Goal: Transaction & Acquisition: Subscribe to service/newsletter

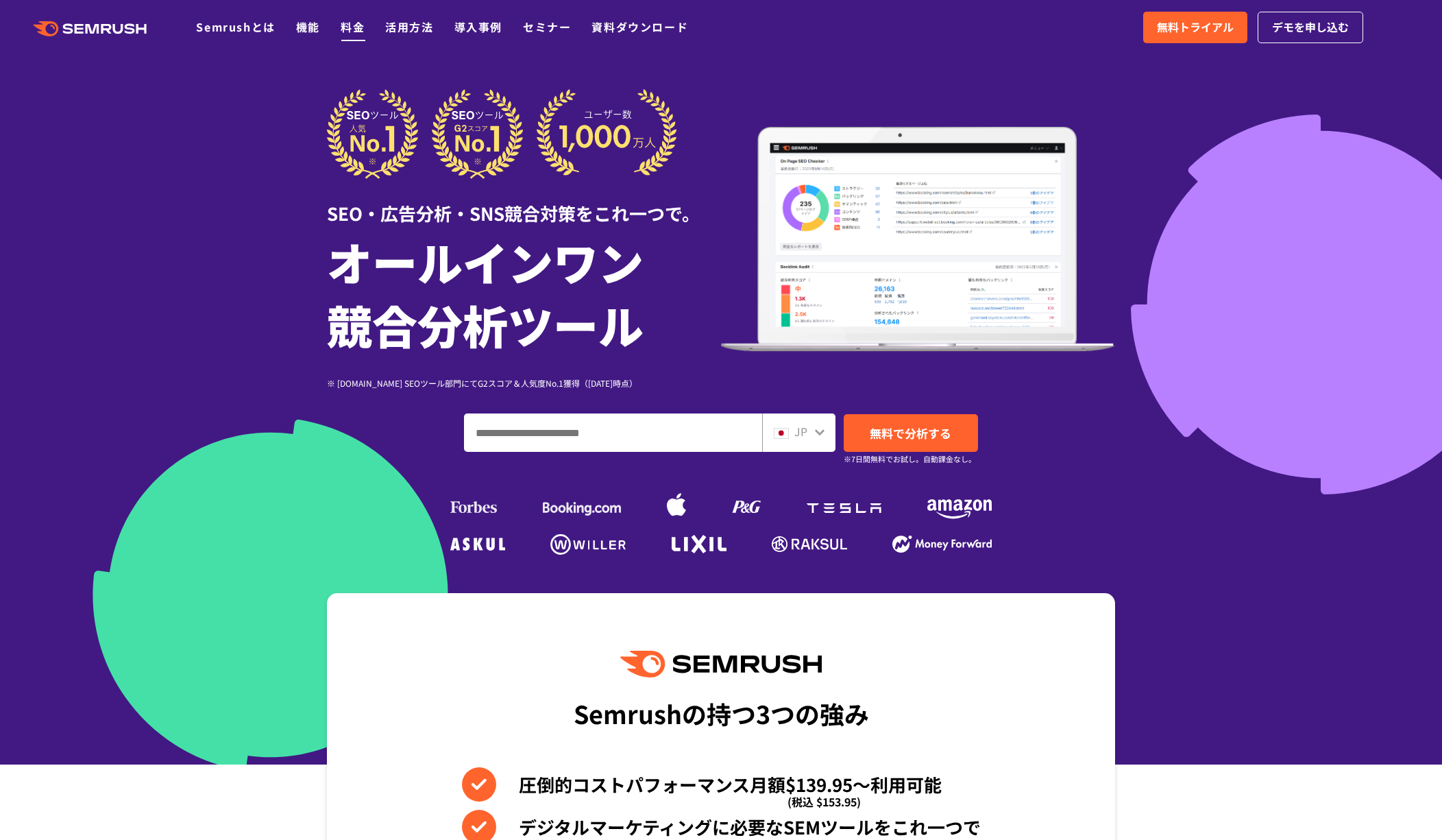
click at [352, 30] on link "料金" at bounding box center [353, 26] width 24 height 16
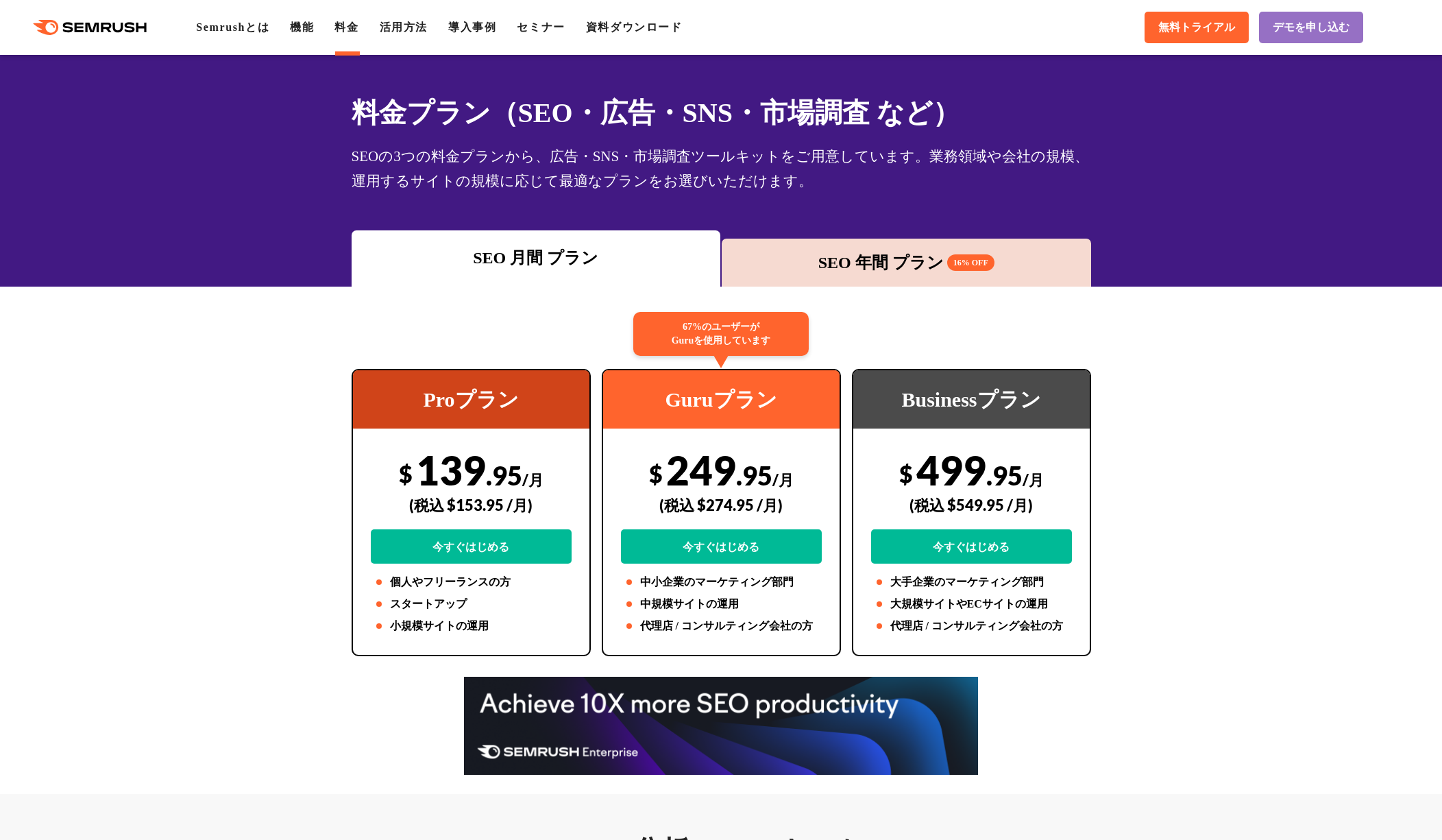
scroll to position [37, 0]
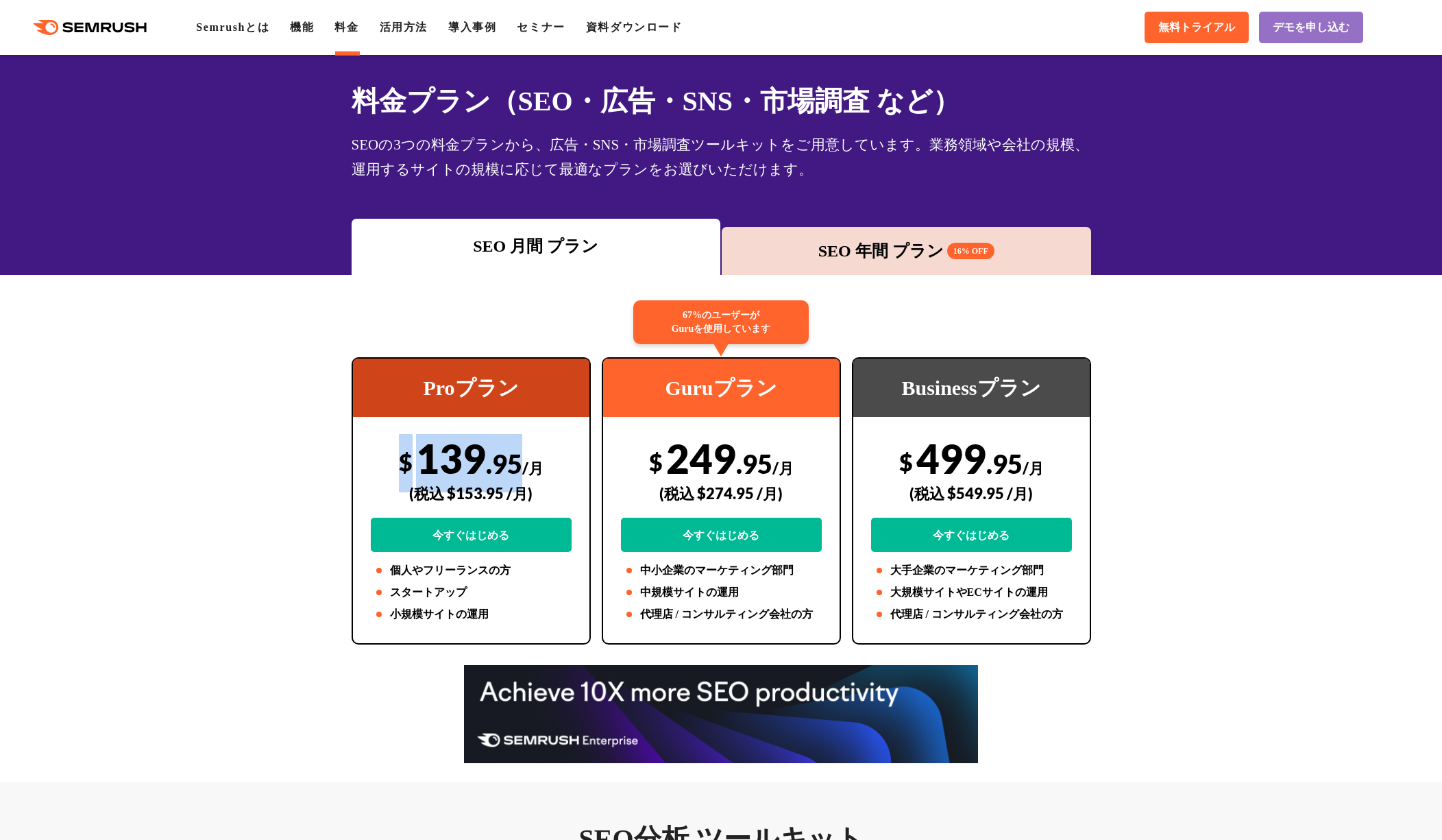
drag, startPoint x: 401, startPoint y: 462, endPoint x: 525, endPoint y: 460, distance: 124.0
click at [525, 460] on div "$ 139 .95 /月 (税込 $153.95 /月) 今すぐはじめる" at bounding box center [471, 493] width 201 height 118
click at [462, 491] on div "(税込 $153.95 /月)" at bounding box center [471, 493] width 201 height 49
drag, startPoint x: 446, startPoint y: 496, endPoint x: 503, endPoint y: 491, distance: 57.2
click at [503, 491] on div "(税込 $153.95 /月)" at bounding box center [471, 493] width 201 height 49
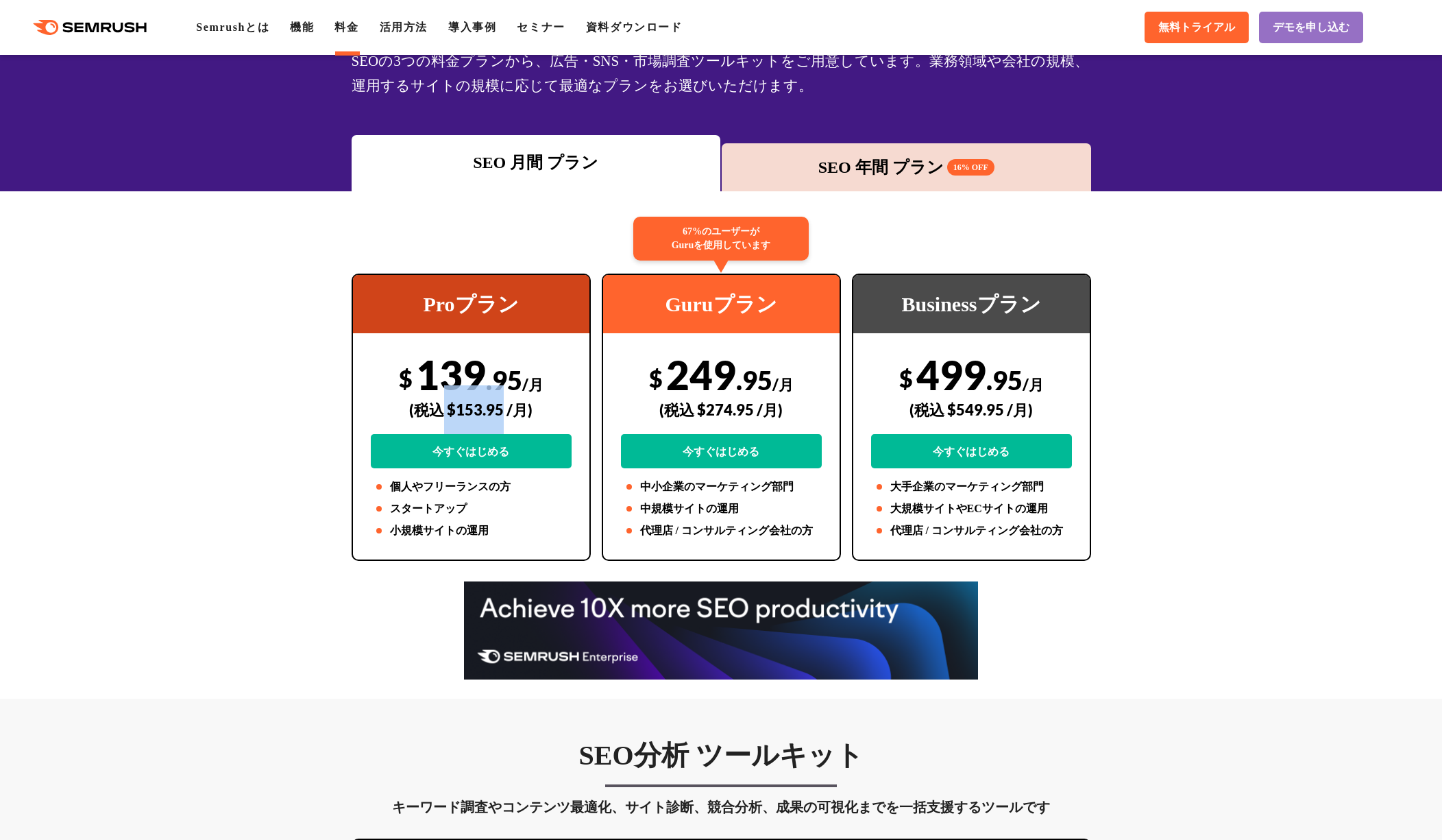
scroll to position [123, 0]
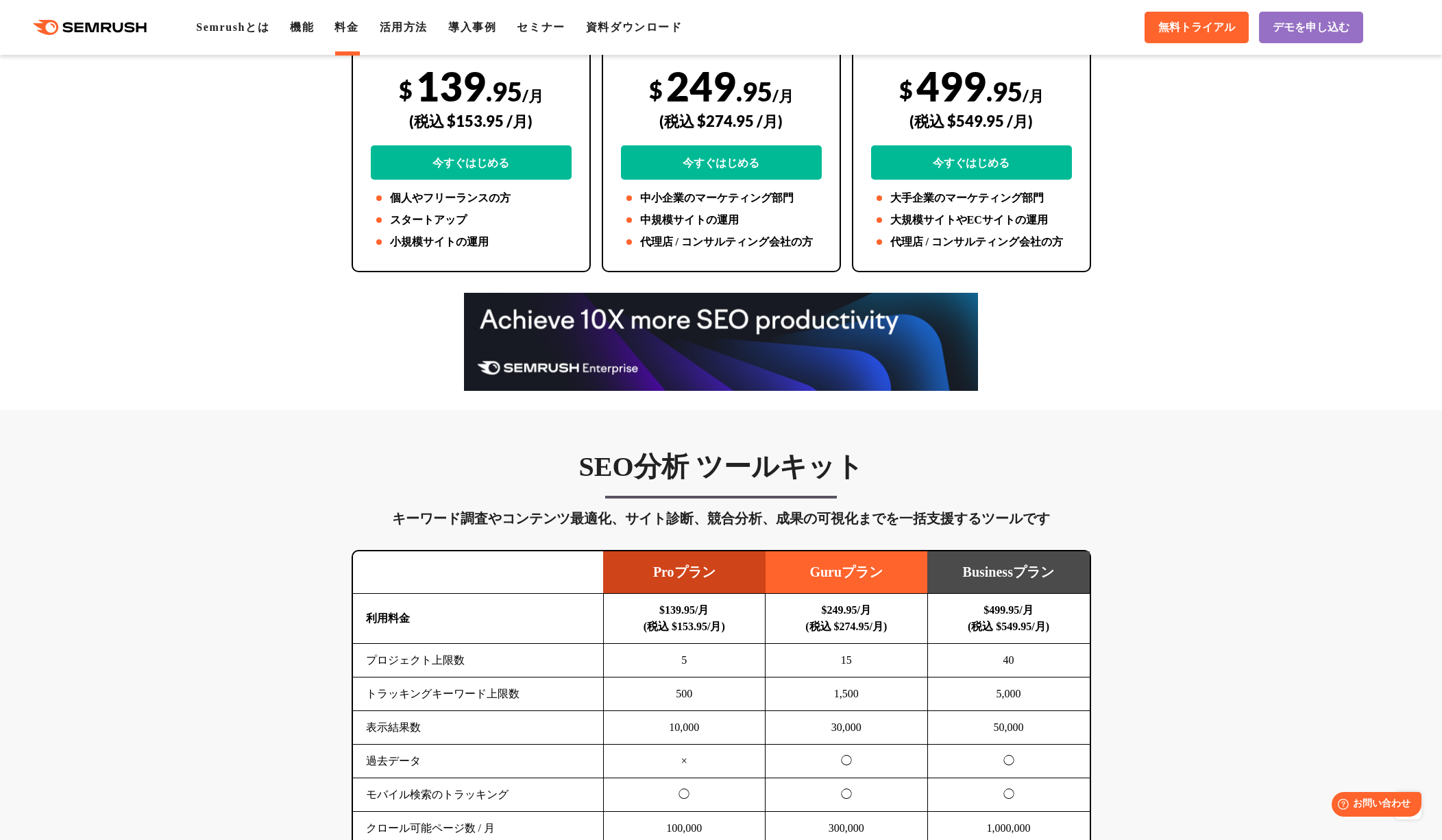
scroll to position [0, 0]
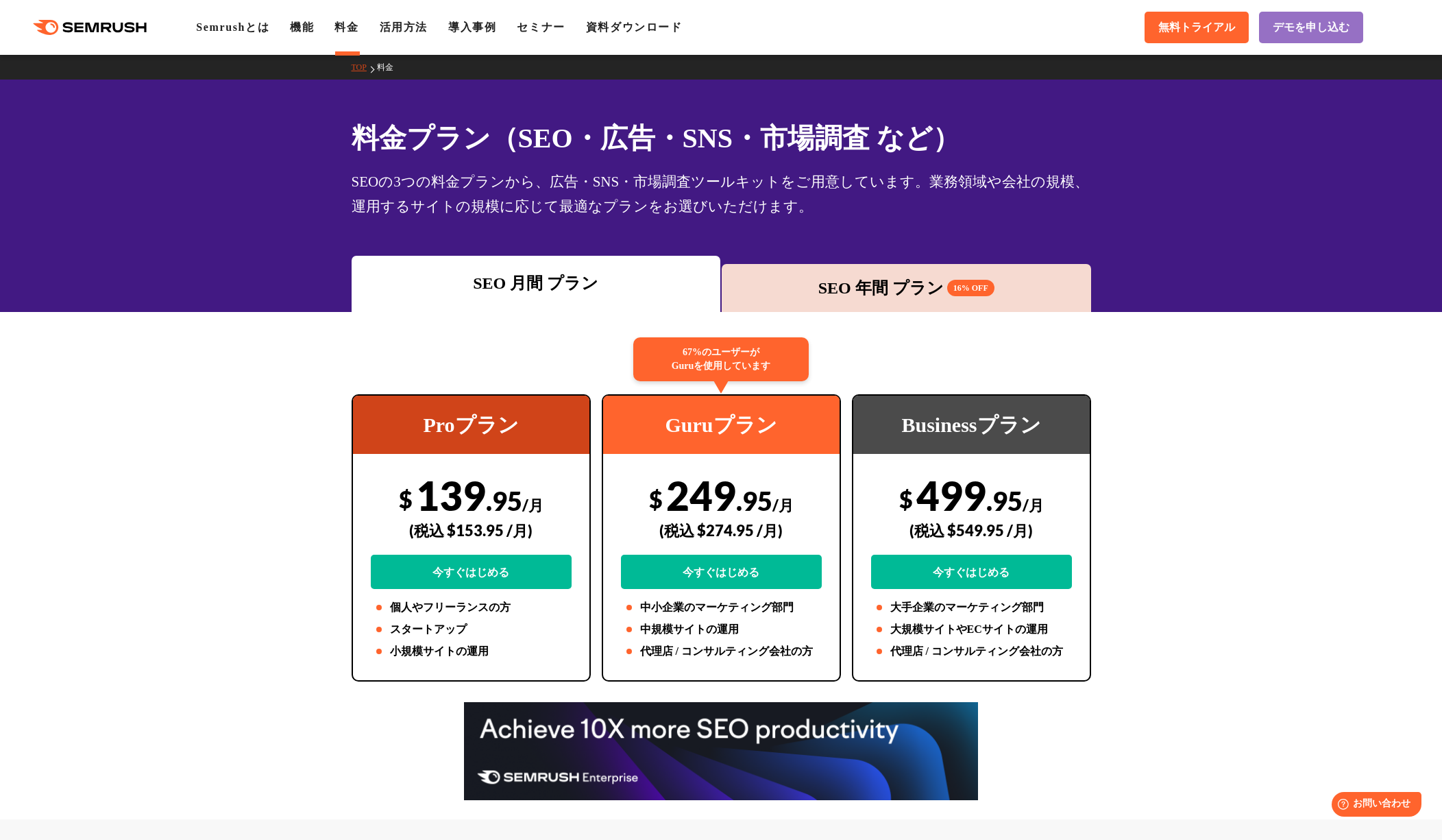
click at [823, 278] on div "SEO 年間 プラン 16% OFF" at bounding box center [906, 288] width 356 height 25
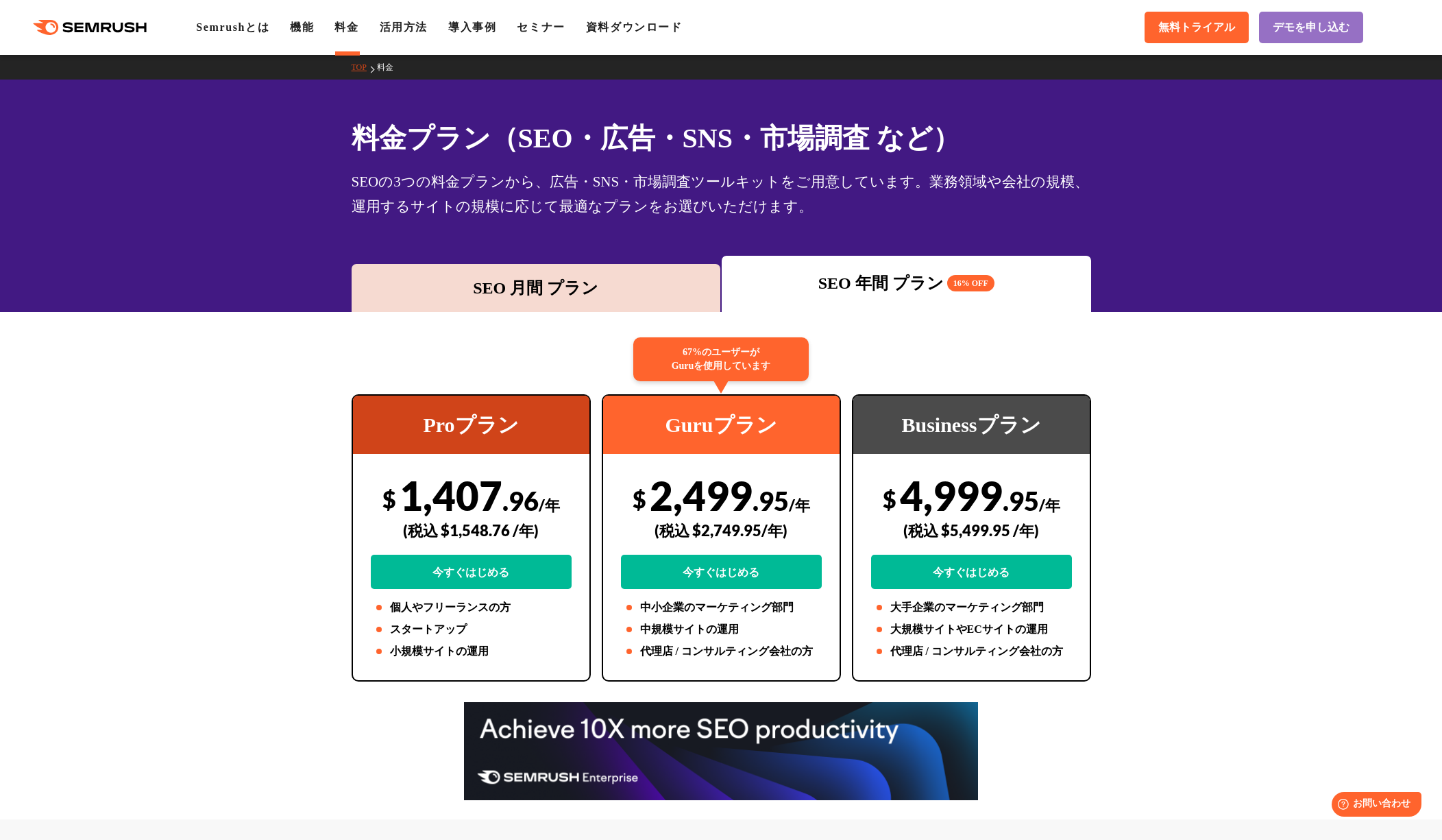
drag, startPoint x: 490, startPoint y: 304, endPoint x: 485, endPoint y: 296, distance: 9.4
click at [490, 304] on div "SEO 月間 プラン" at bounding box center [536, 288] width 369 height 48
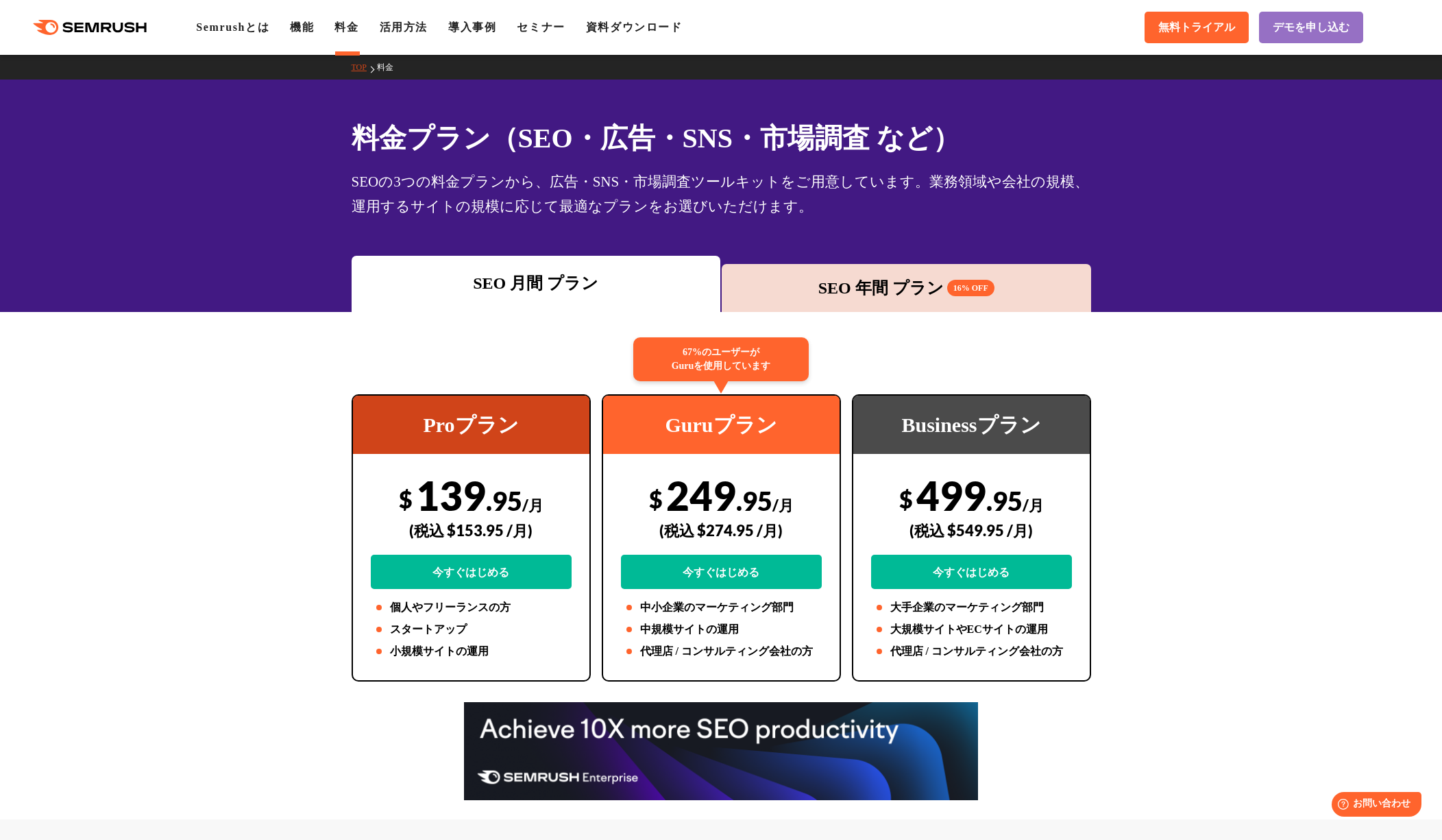
scroll to position [812, 0]
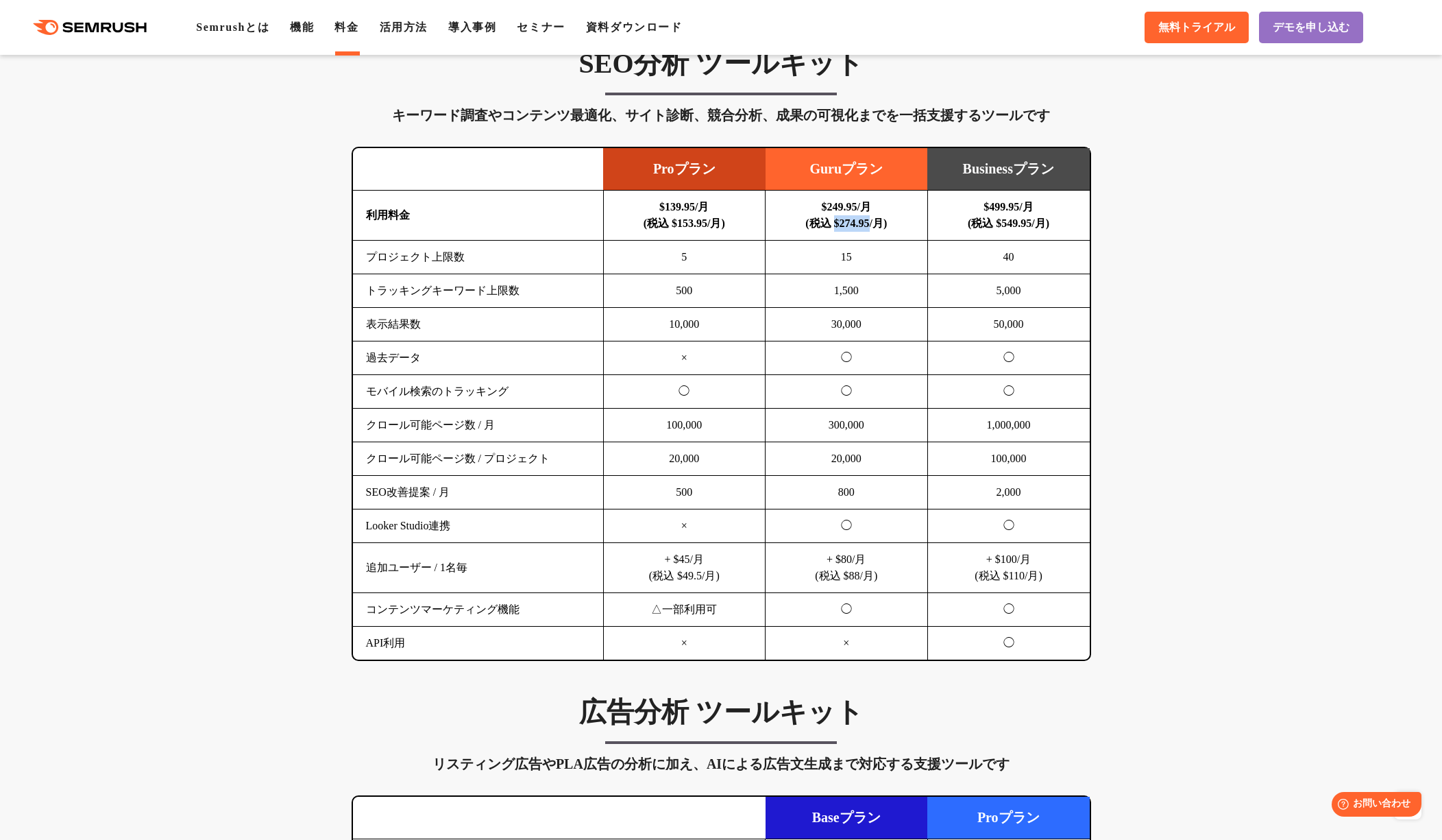
drag, startPoint x: 826, startPoint y: 219, endPoint x: 870, endPoint y: 222, distance: 44.1
click at [875, 222] on b "$249.95/月 (税込 $274.95/月)" at bounding box center [846, 215] width 82 height 28
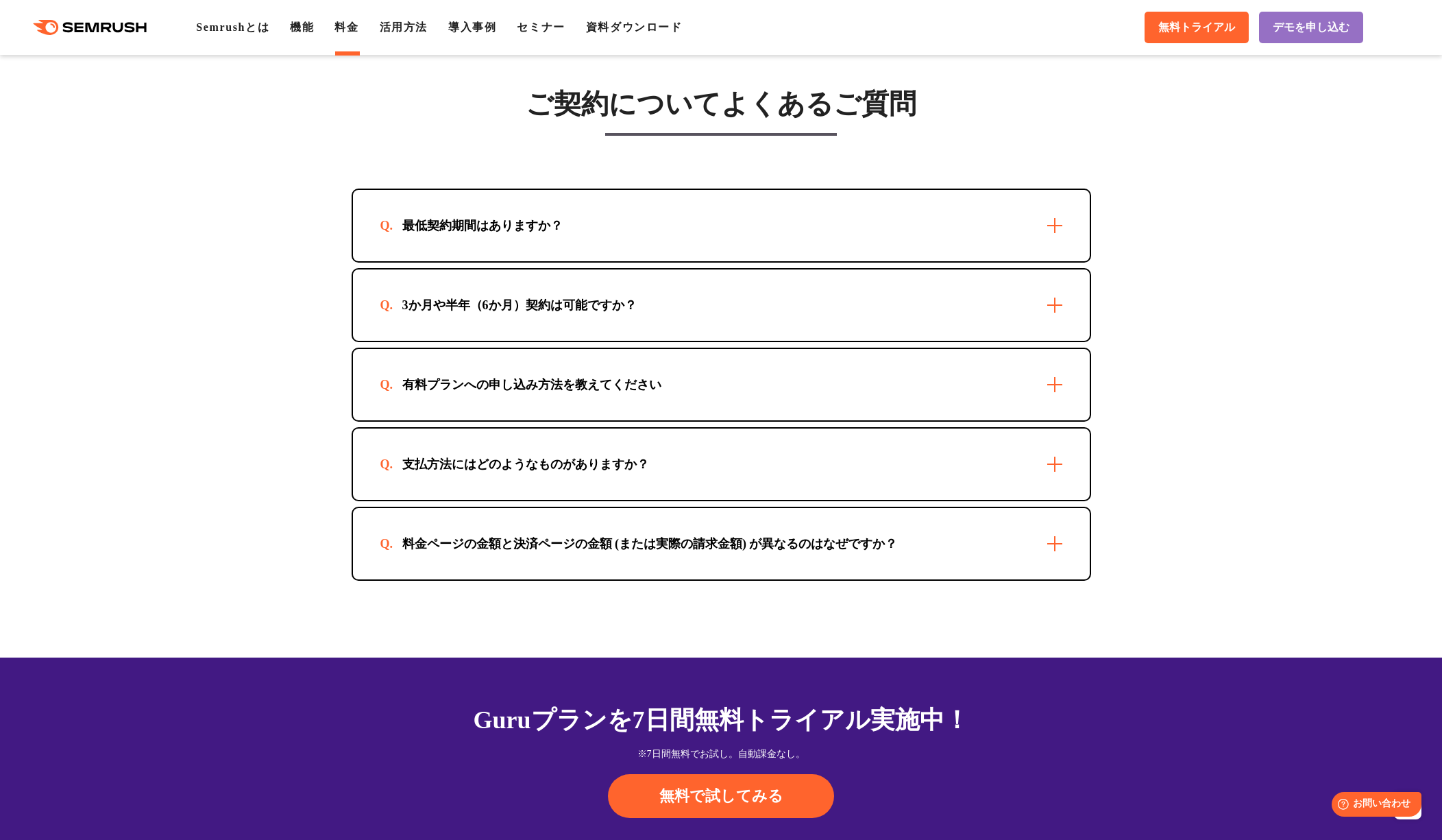
scroll to position [3858, 0]
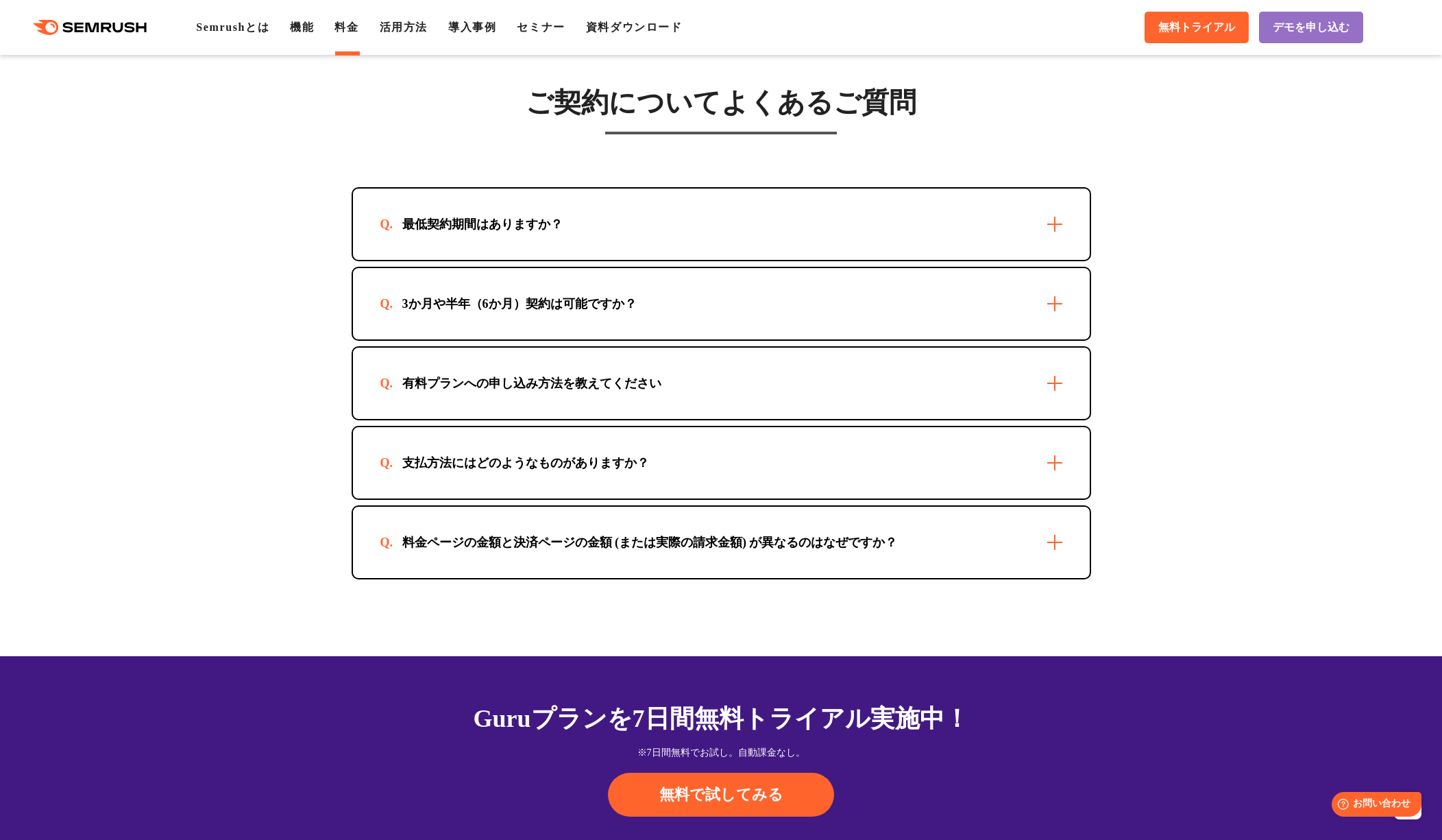
click at [839, 360] on div "有料プランへの申し込み方法を教えてください" at bounding box center [721, 383] width 737 height 71
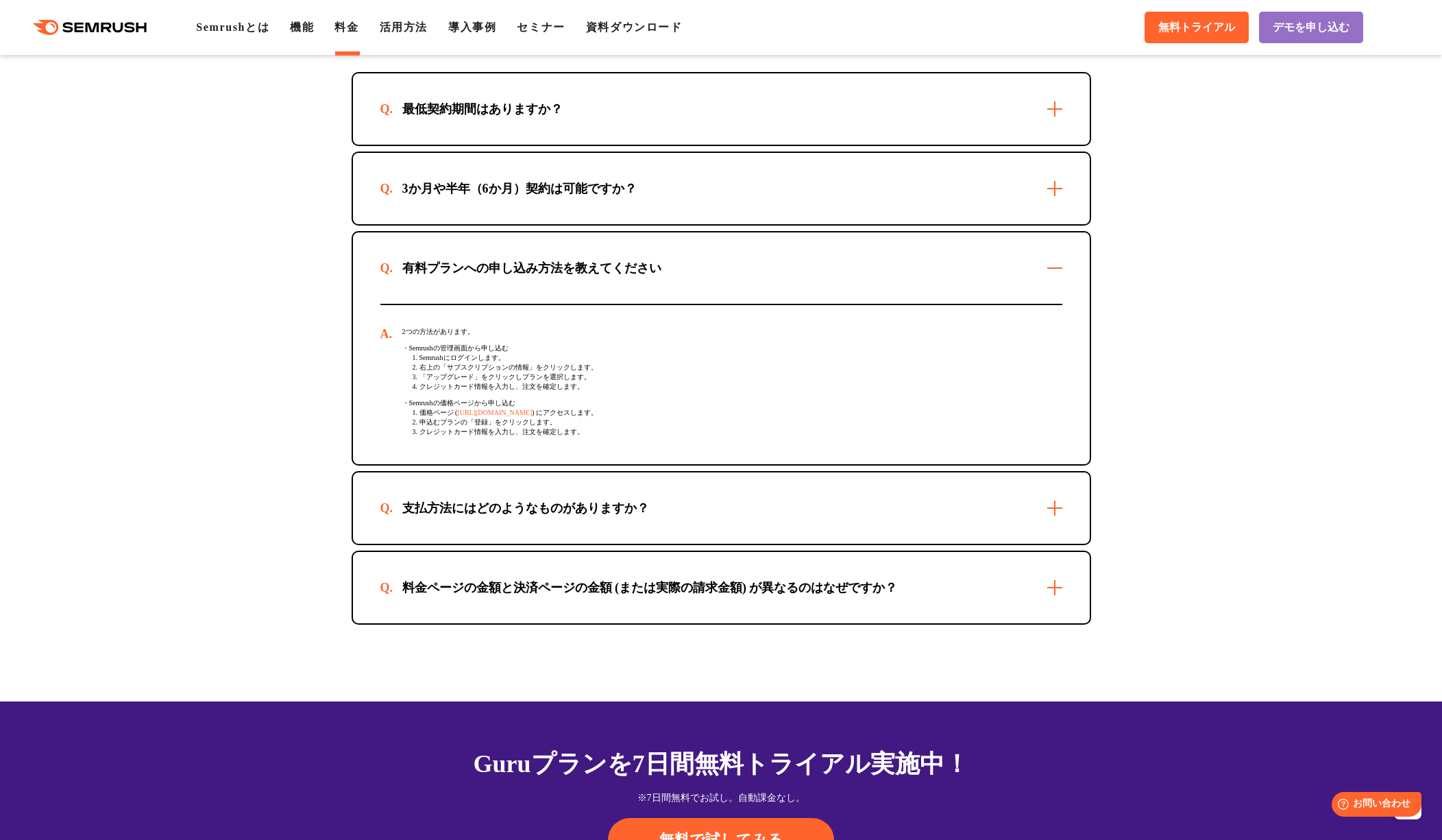
scroll to position [3986, 0]
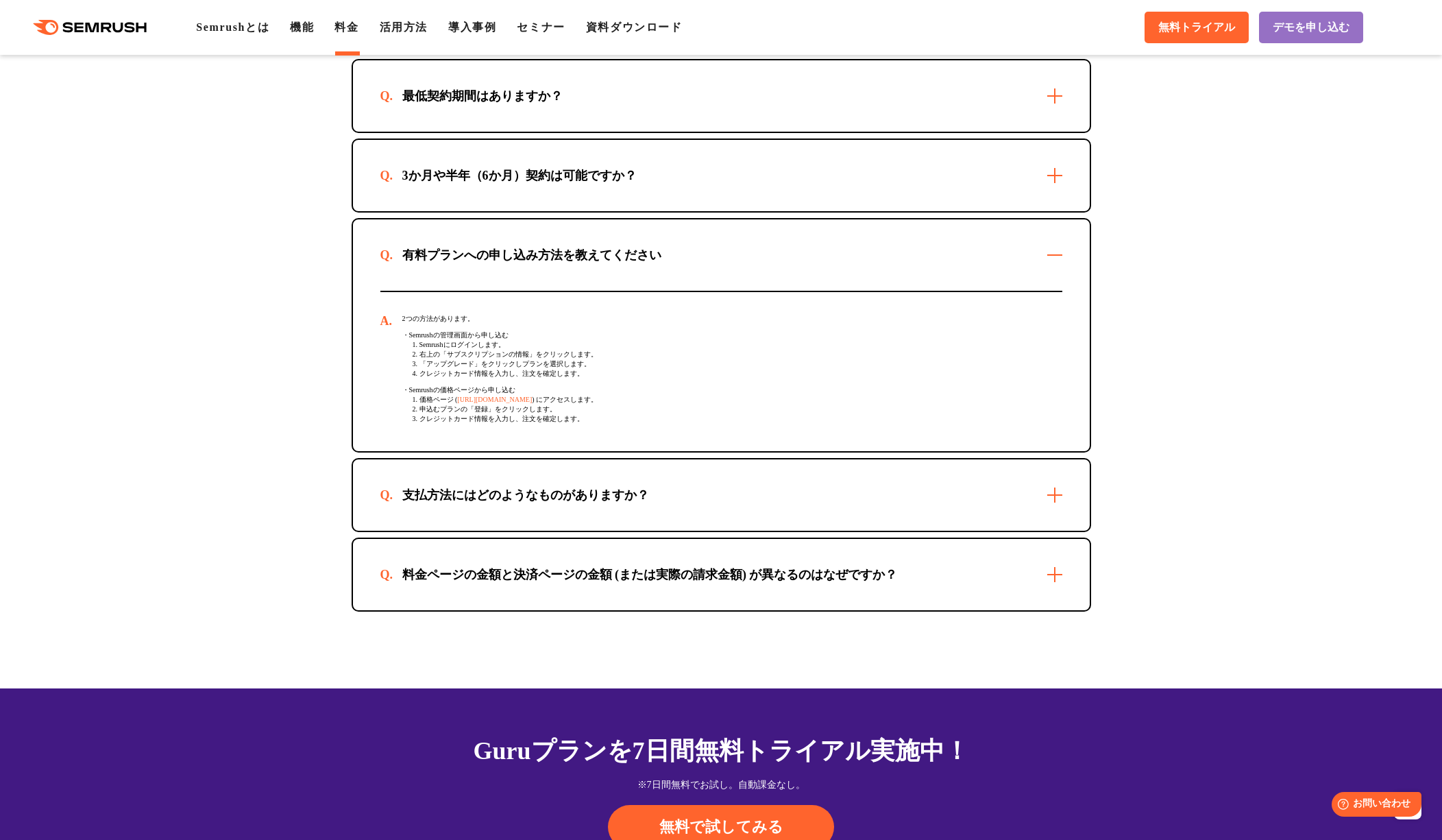
click at [512, 385] on div "2つの方法があります。 ・Semrushの管理画面から申し込む 1. Semrushにログインします。 2. 右上の「サブスクリプションの情報」をクリックしま…" at bounding box center [721, 371] width 682 height 159
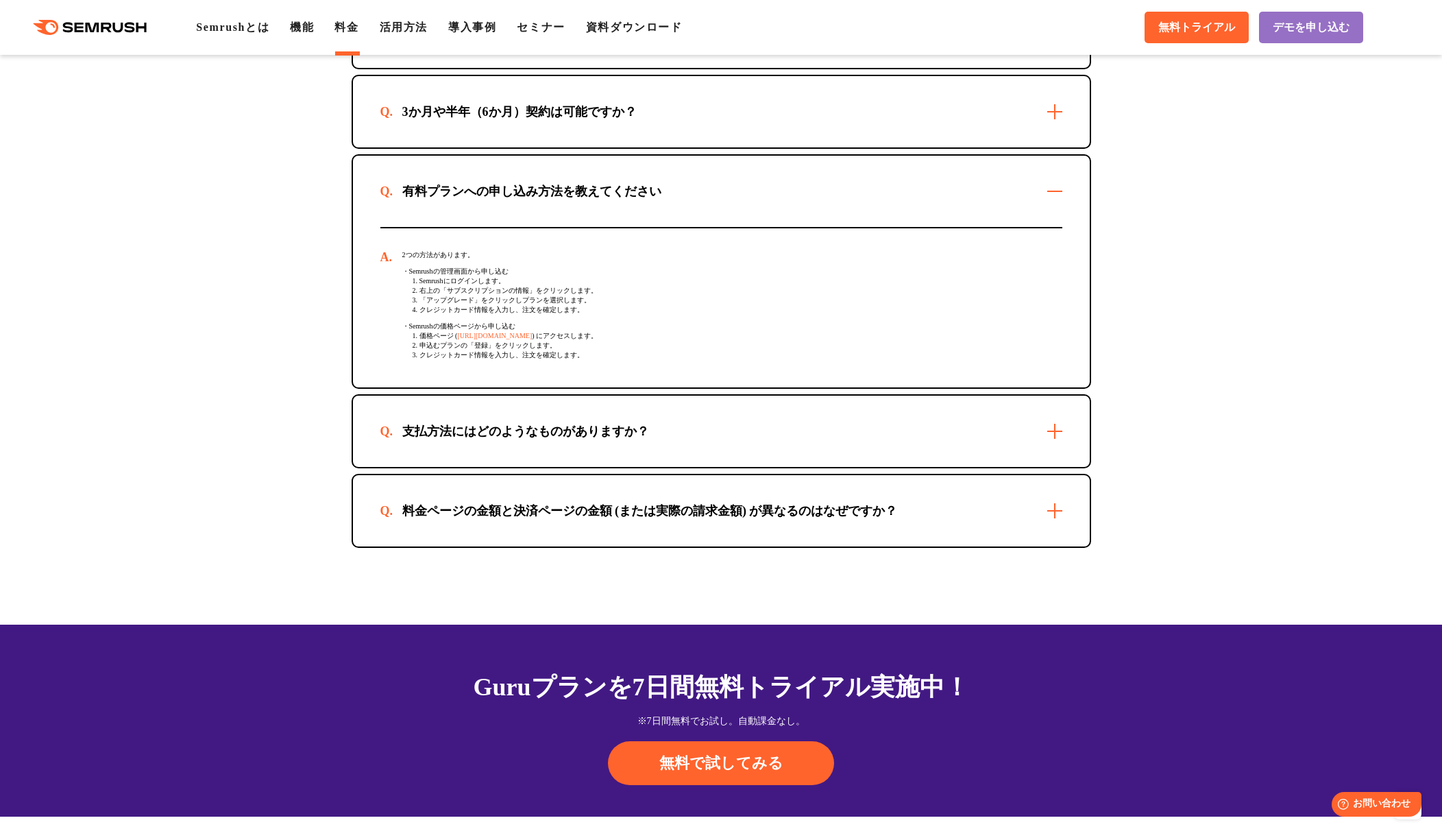
scroll to position [4061, 0]
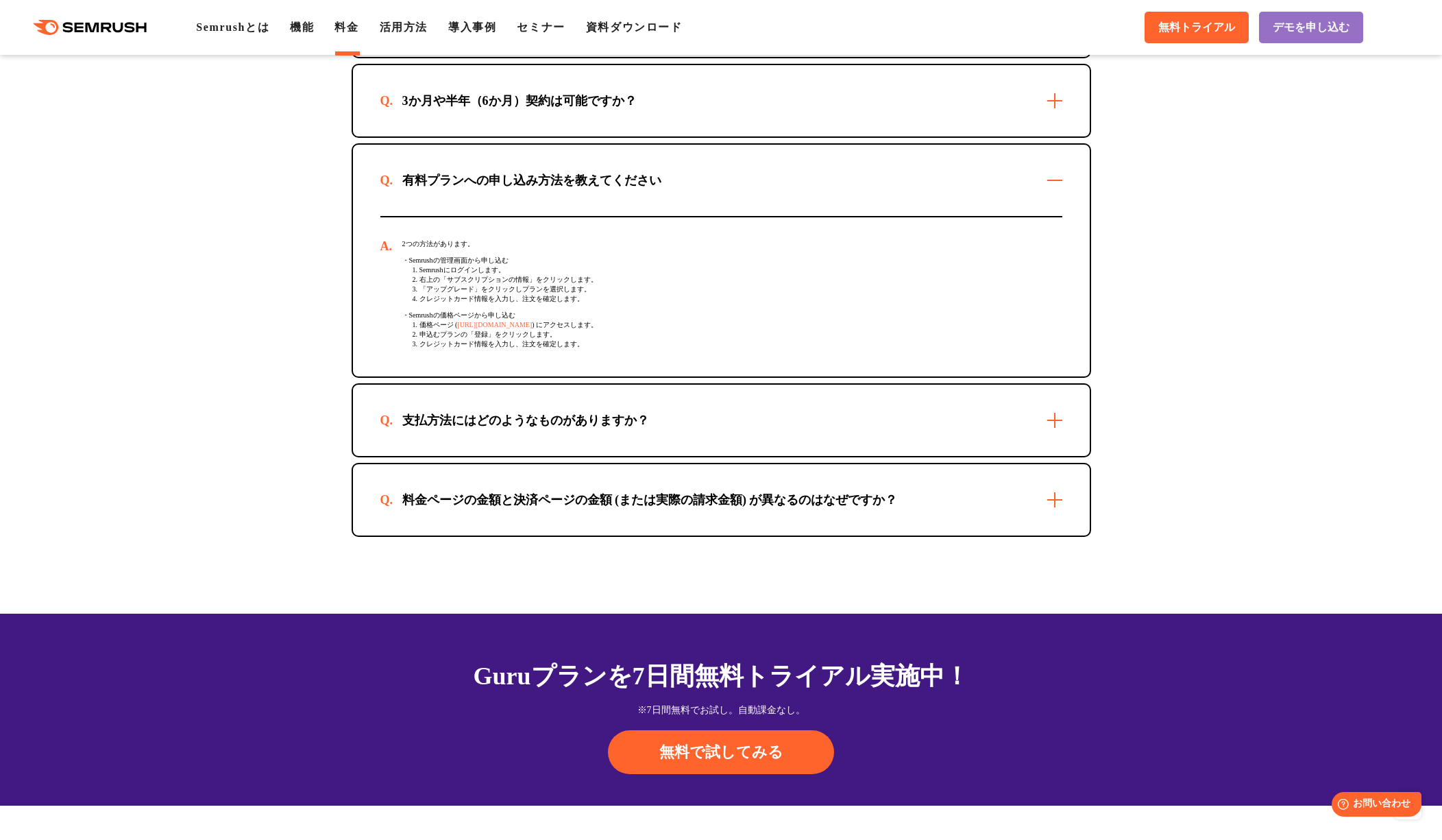
drag, startPoint x: 642, startPoint y: 487, endPoint x: 849, endPoint y: 496, distance: 207.2
click at [642, 487] on div "料金ページの金額と決済ページの金額 (または実際の請求金額) が異なるのはなぜですか？" at bounding box center [721, 500] width 737 height 71
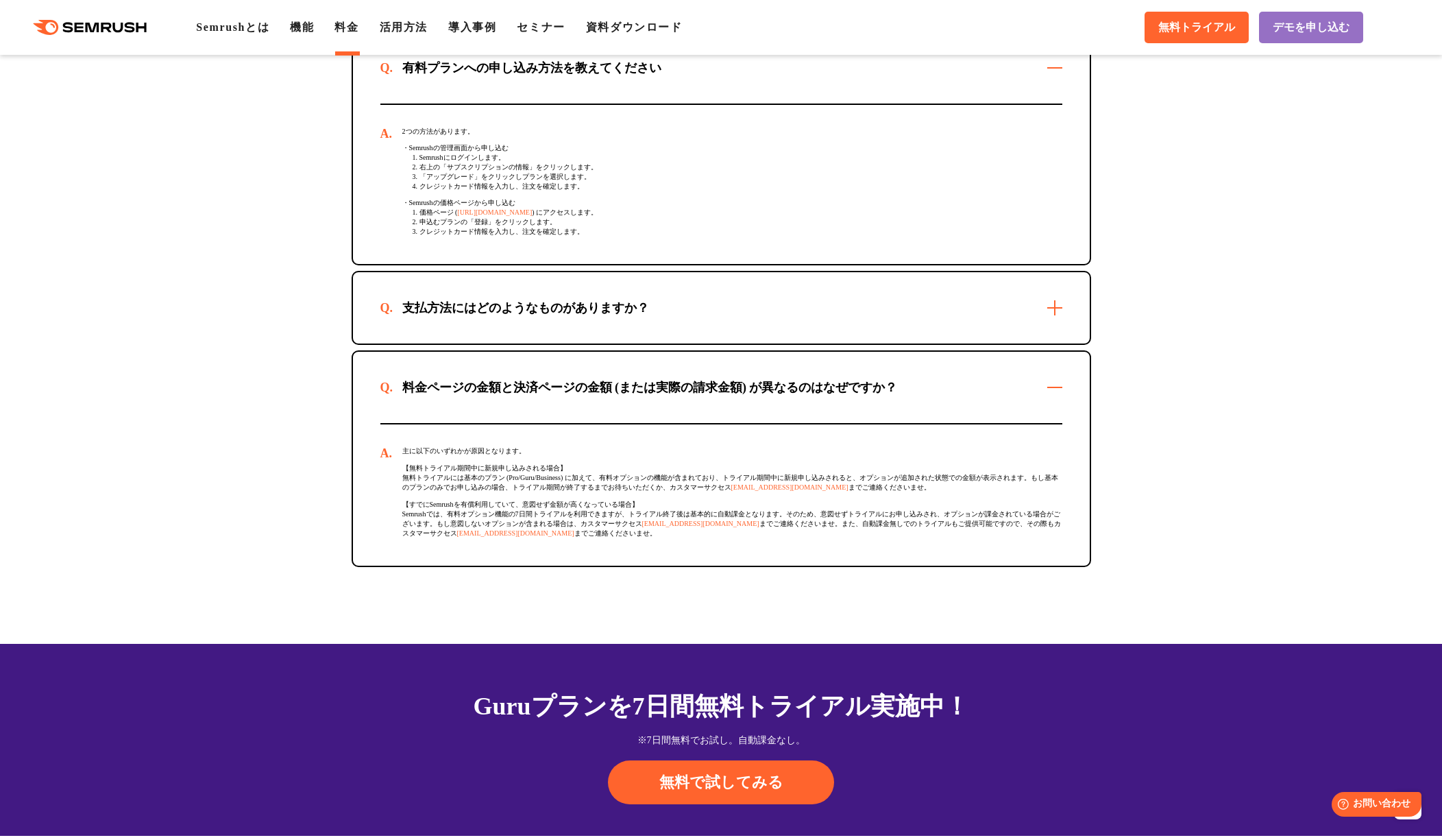
scroll to position [4215, 0]
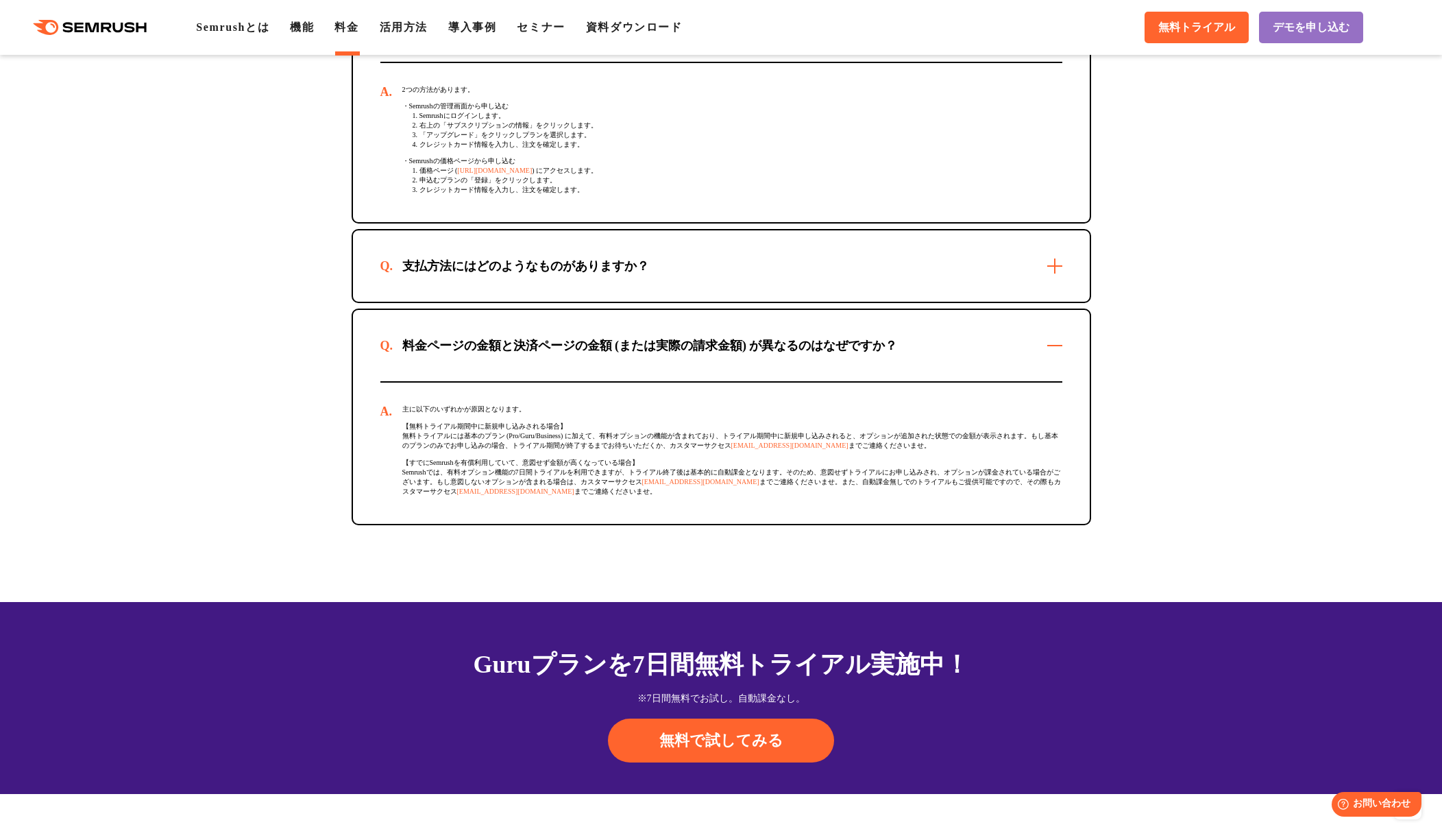
drag, startPoint x: 768, startPoint y: 282, endPoint x: 1012, endPoint y: 396, distance: 269.3
click at [768, 282] on div "支払方法にはどのようなものがありますか？" at bounding box center [721, 266] width 737 height 71
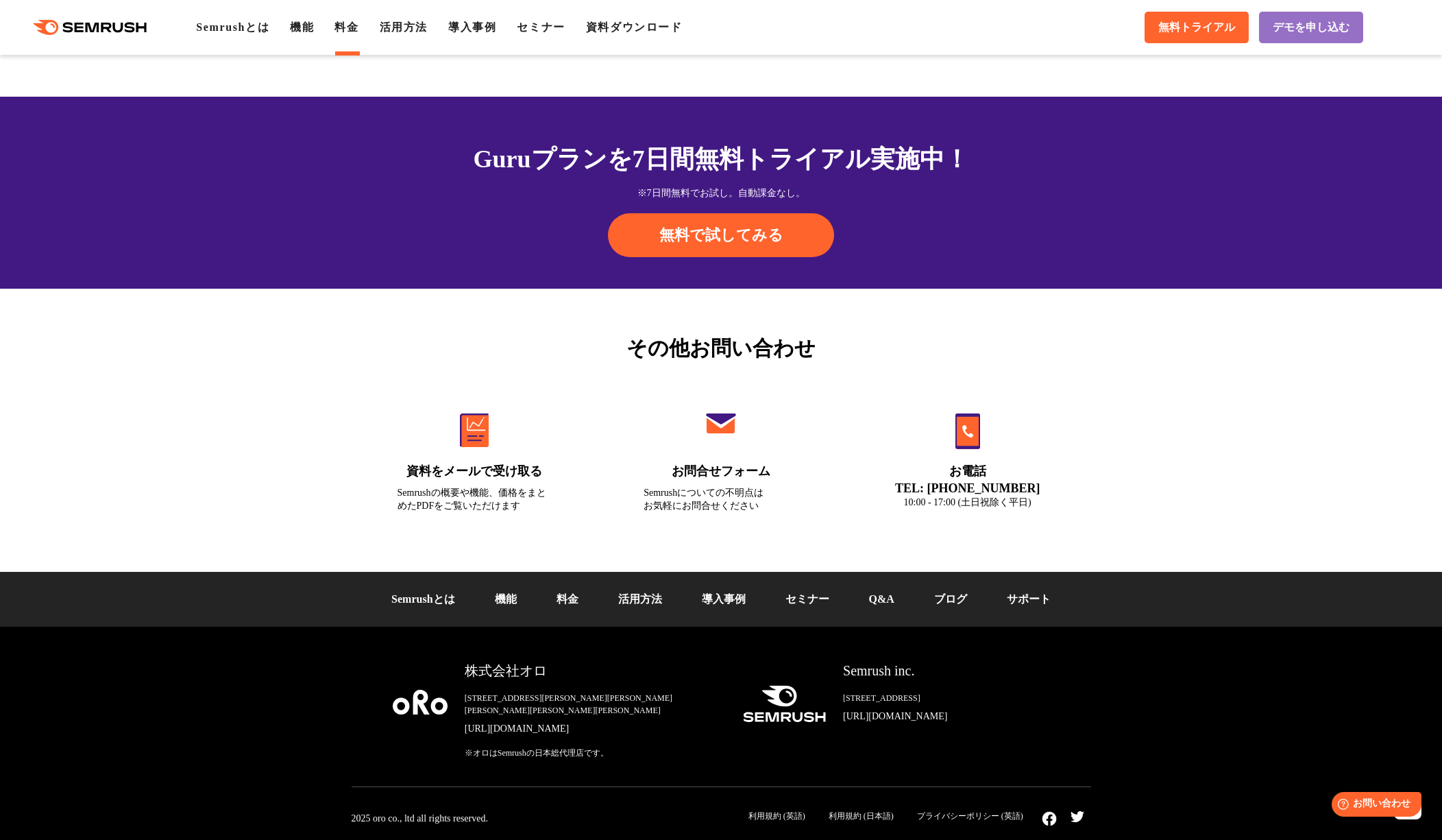
scroll to position [4807, 0]
click at [525, 463] on link "資料をメールで受け取る Semrushの概要や機能、価格をまとめたPDFをご覧いただけます" at bounding box center [474, 457] width 212 height 146
click at [393, 36] on div ".cls {fill: #FF642D;} .cls {fill: #FF642D;} Semrushとは 機能 料金 活用方法 導入事例 セミナー 資料ダウ…" at bounding box center [721, 28] width 1442 height 41
drag, startPoint x: 406, startPoint y: 31, endPoint x: 454, endPoint y: 43, distance: 49.5
click at [406, 31] on link "活用方法" at bounding box center [404, 27] width 48 height 11
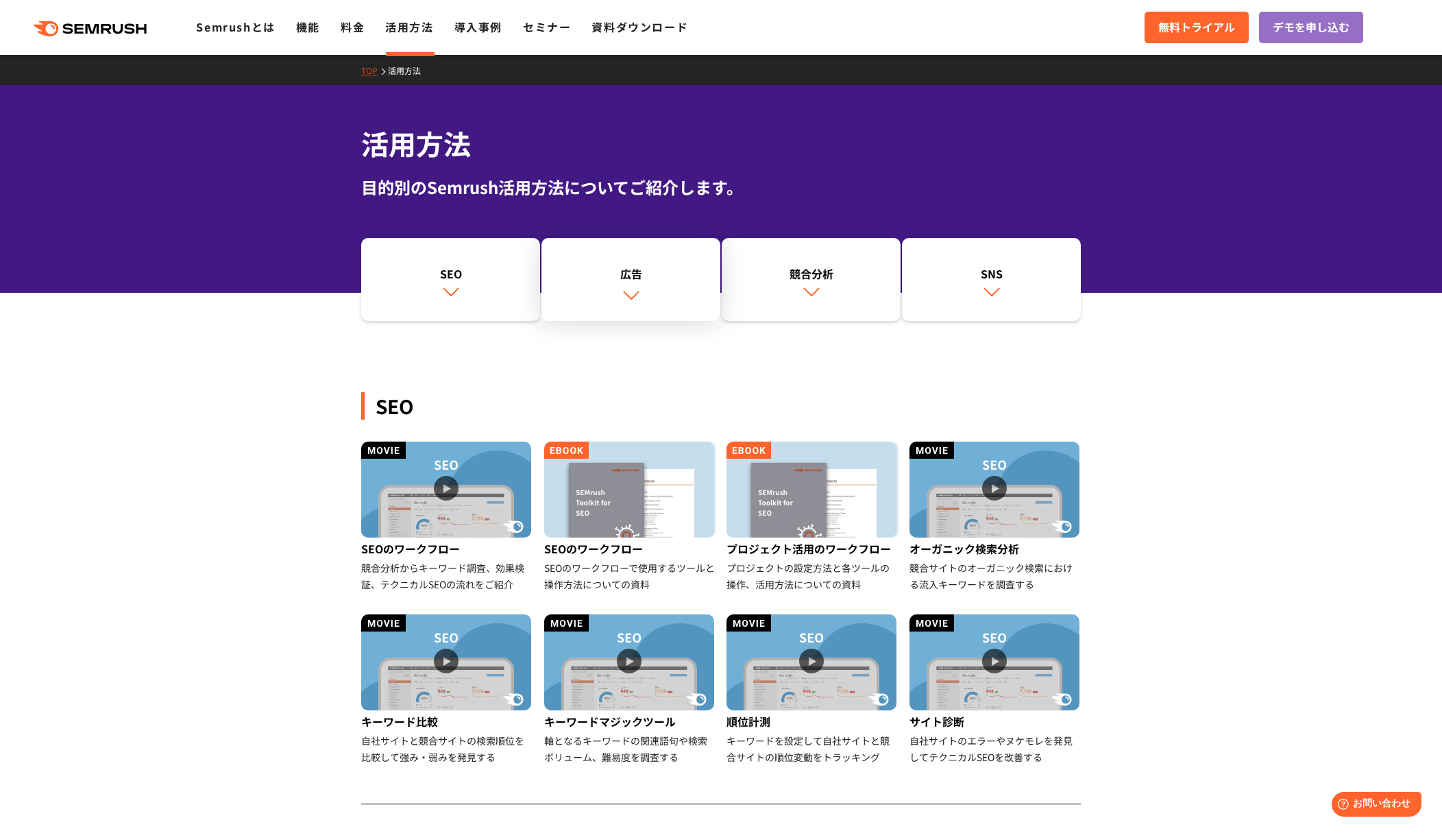
click at [626, 258] on link "広告" at bounding box center [631, 280] width 179 height 84
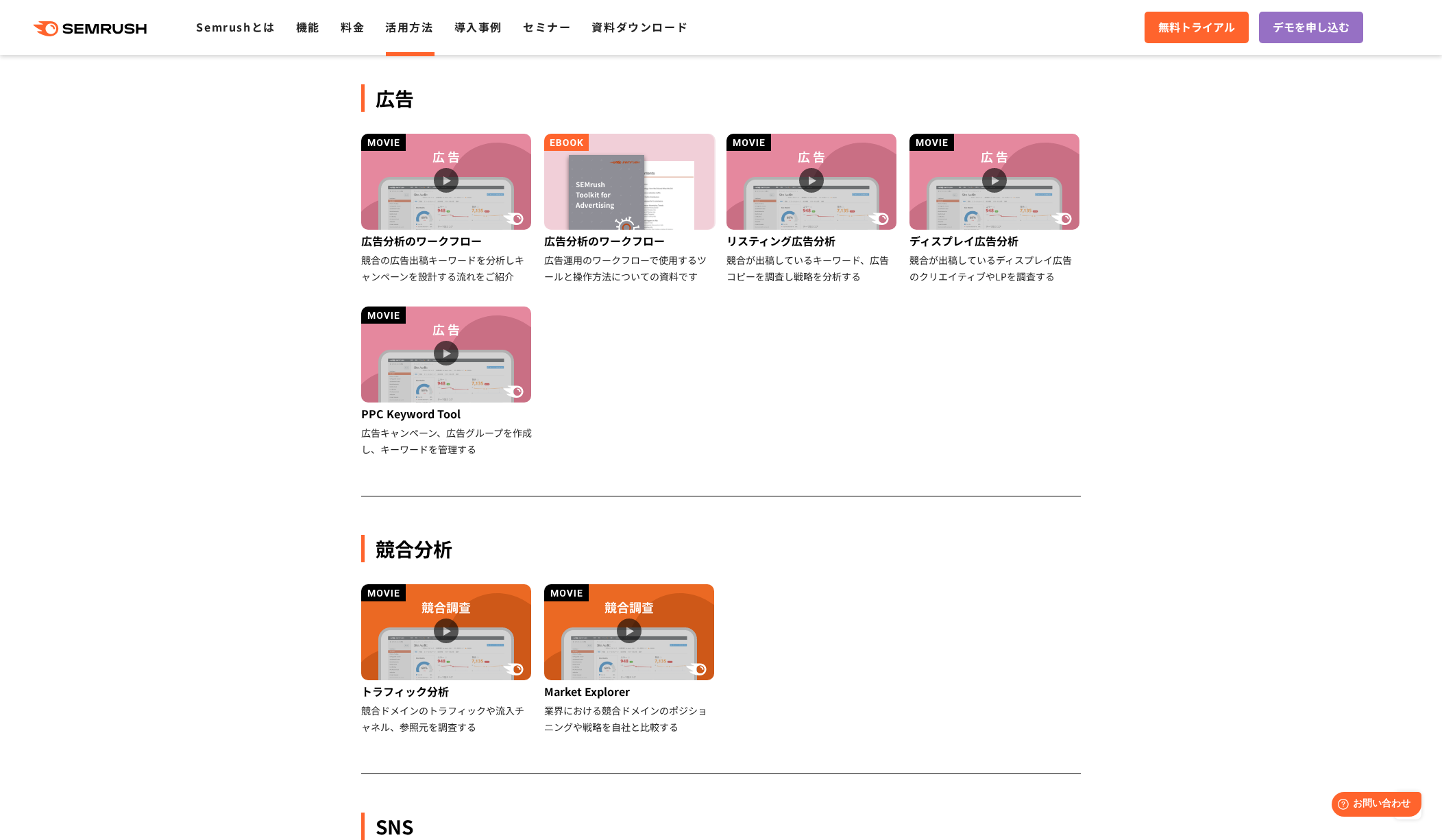
scroll to position [765, 0]
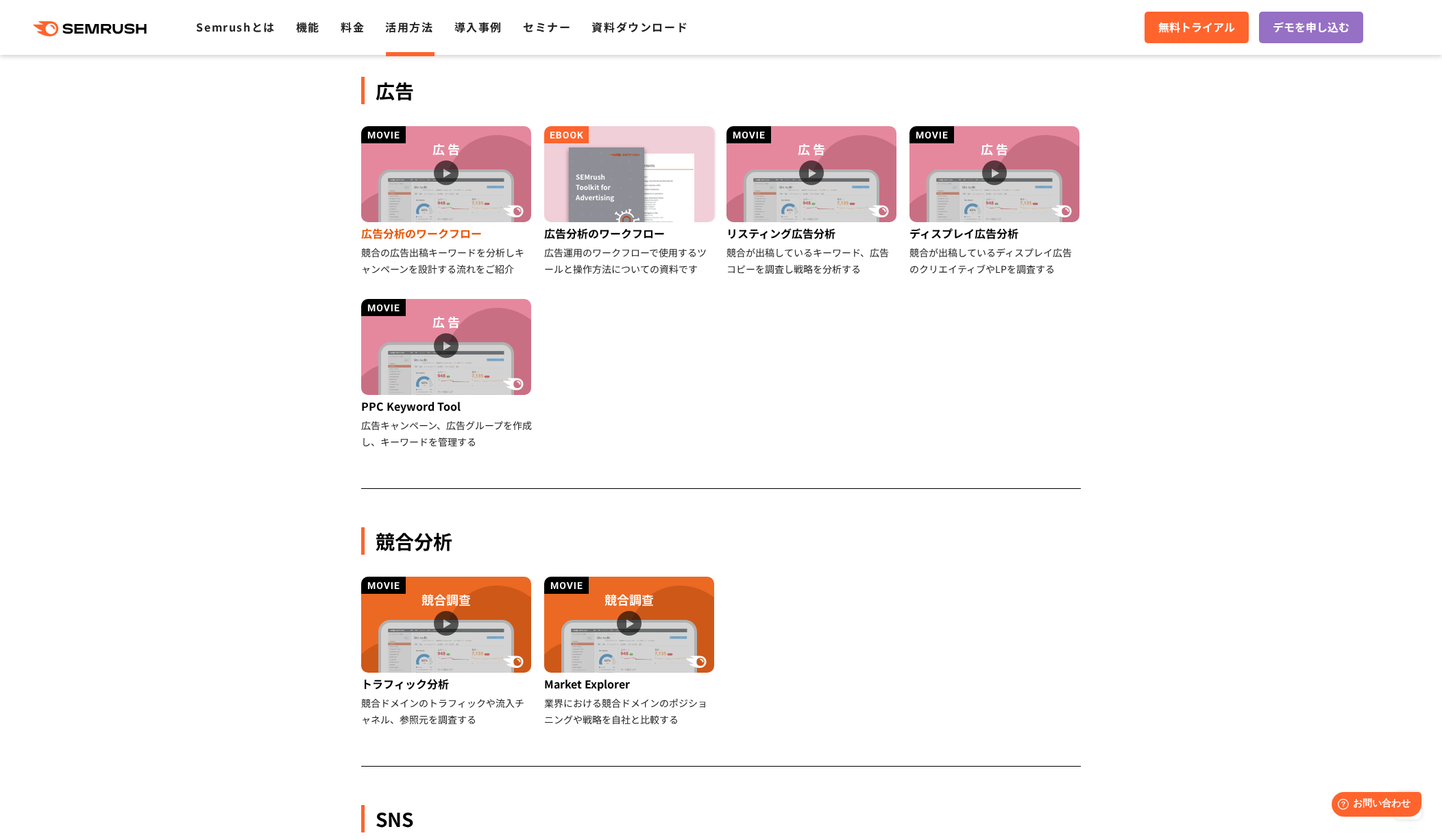
click at [454, 224] on div "広告分析のワークフロー" at bounding box center [447, 233] width 172 height 22
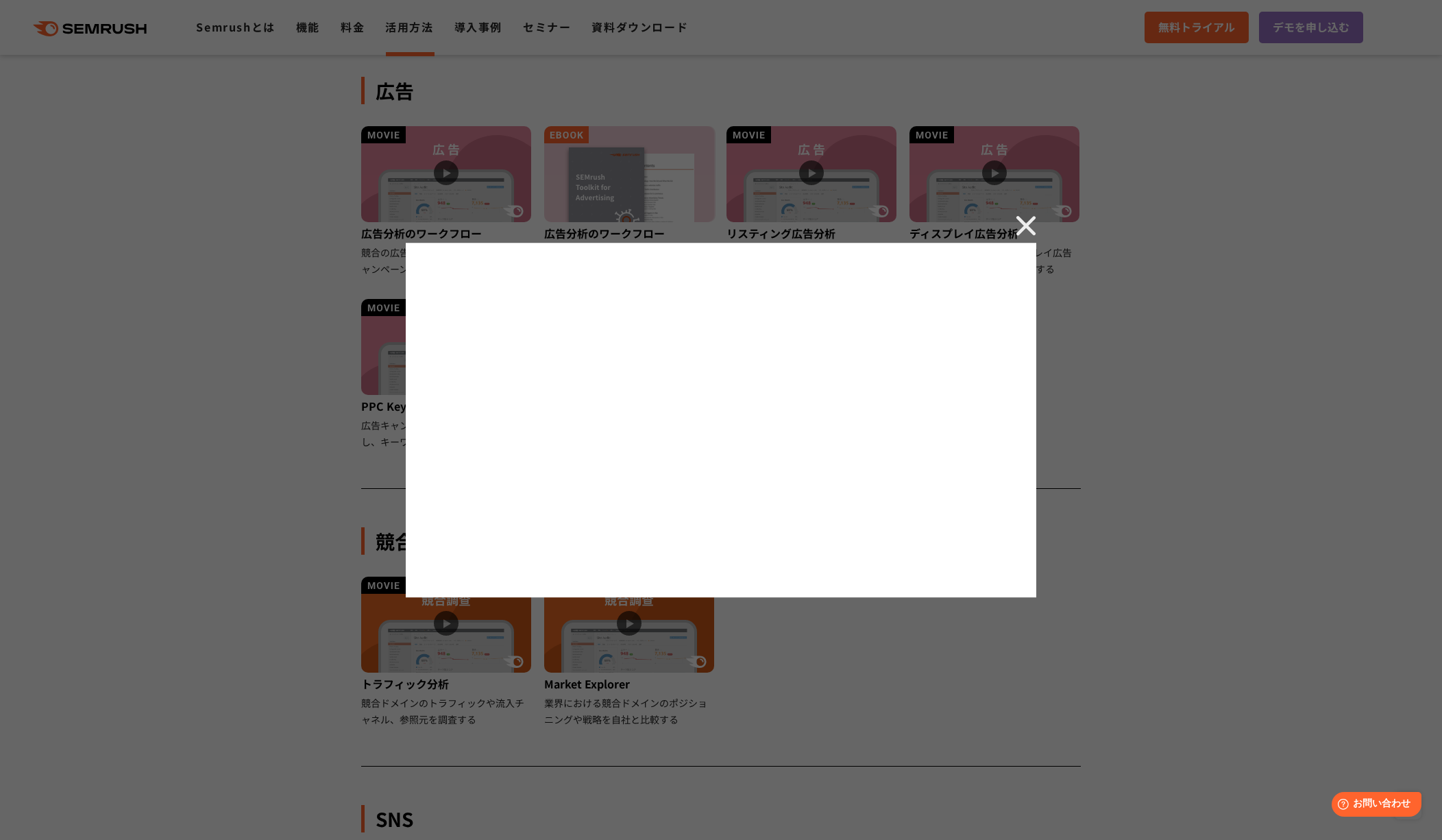
click at [327, 101] on div at bounding box center [721, 420] width 1442 height 840
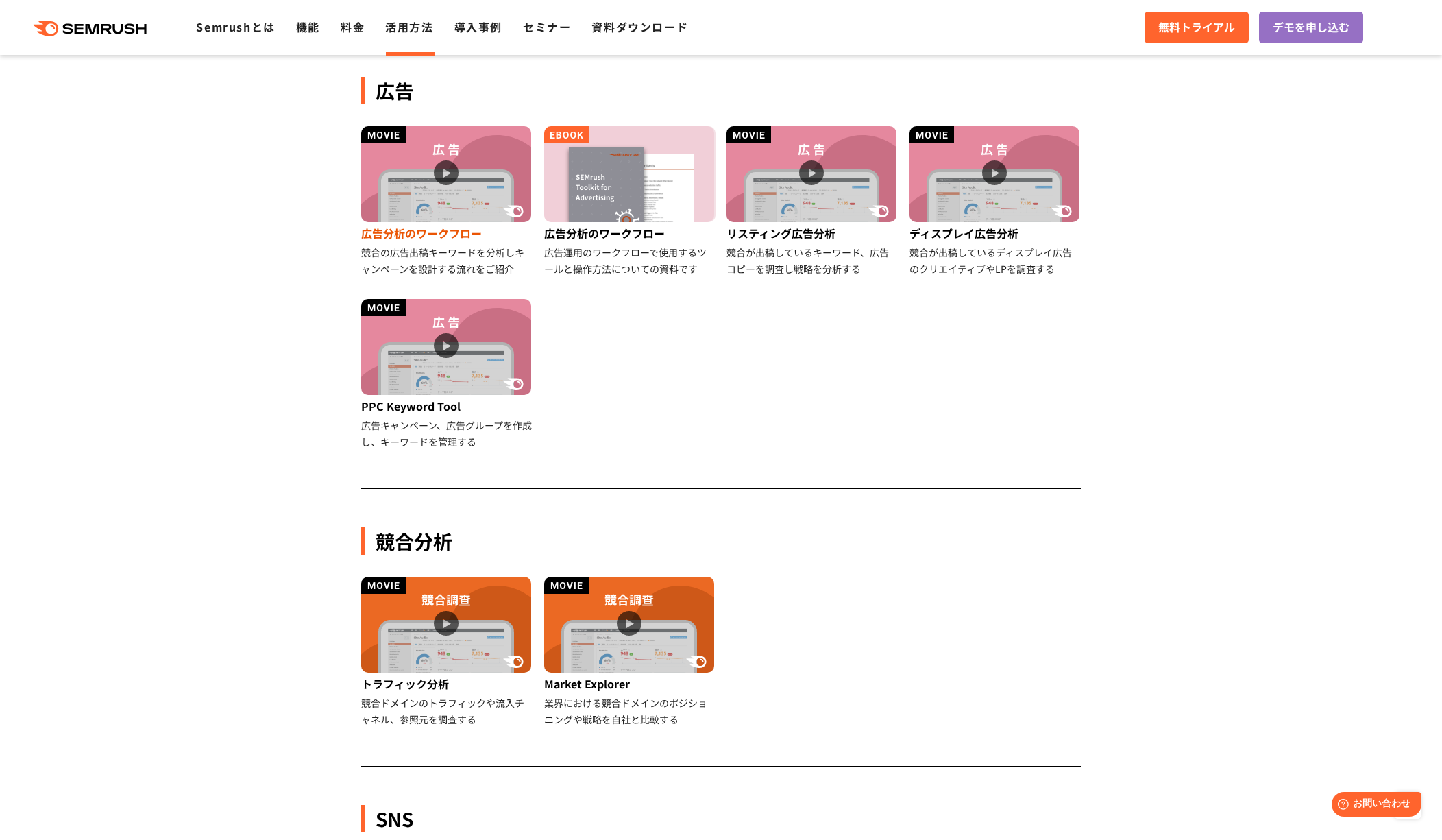
click at [473, 182] on img at bounding box center [446, 174] width 170 height 96
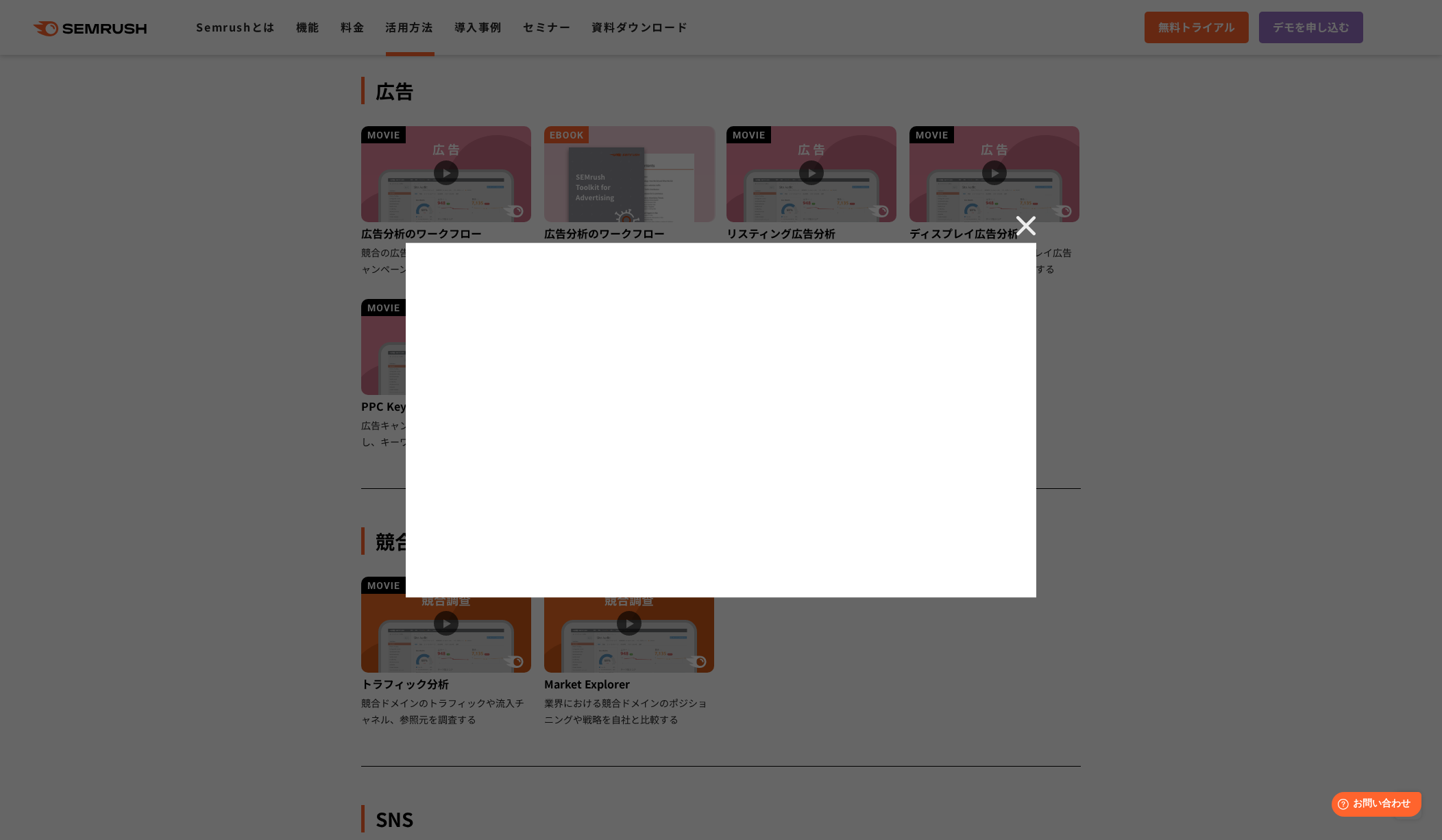
click at [373, 284] on div at bounding box center [721, 420] width 1442 height 840
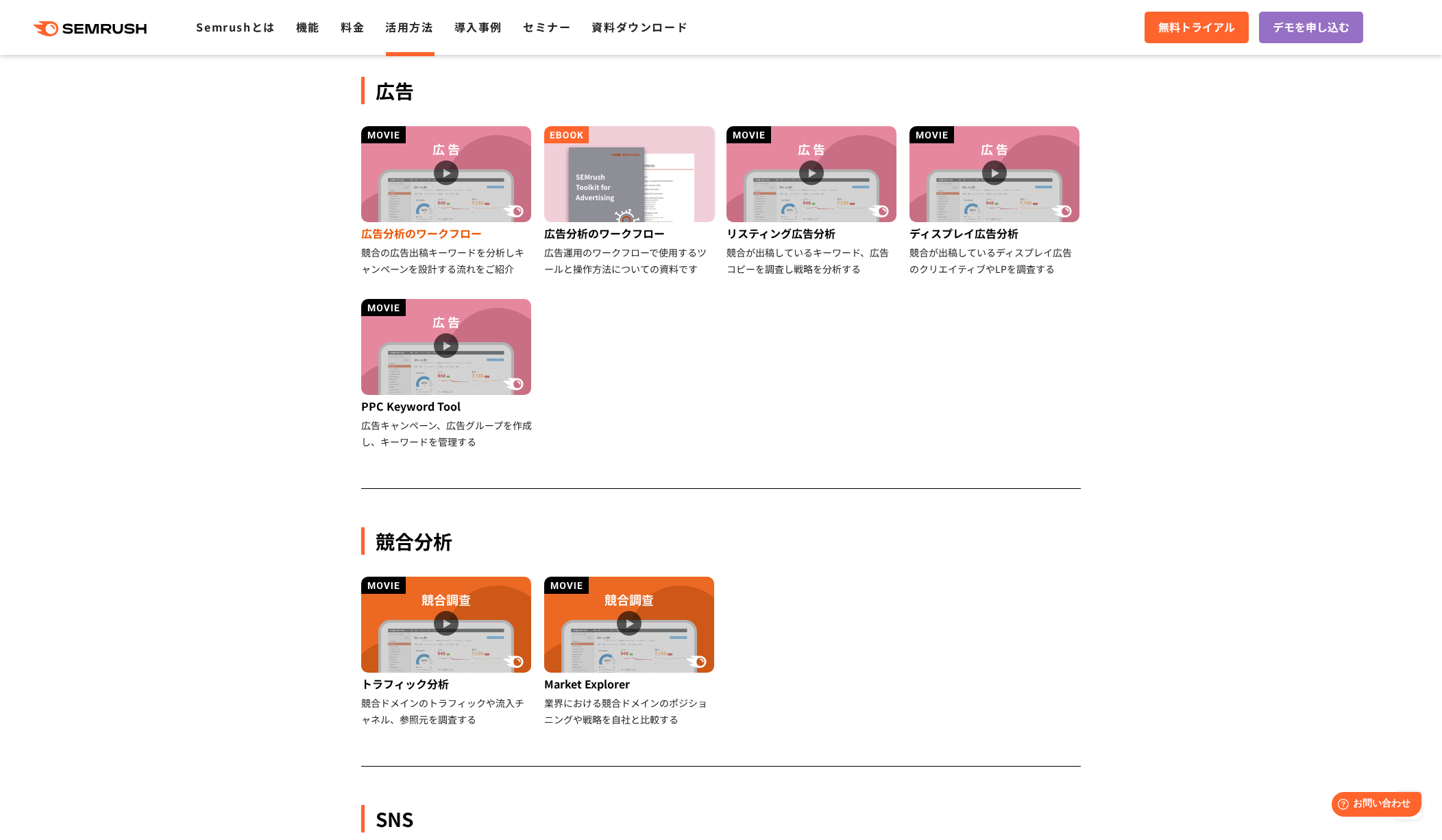
click at [488, 178] on img at bounding box center [446, 174] width 170 height 96
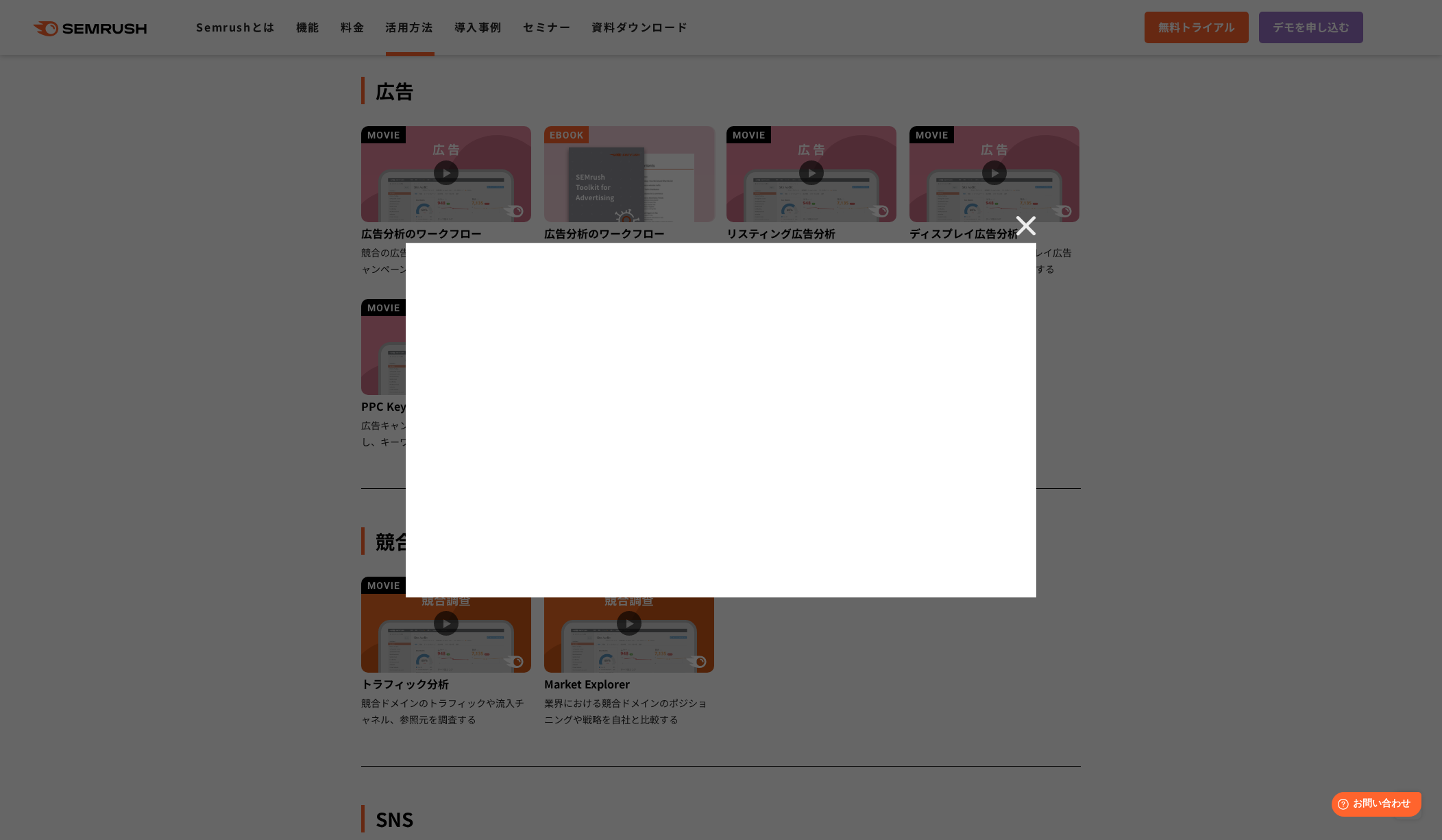
click at [607, 78] on div at bounding box center [721, 420] width 1442 height 840
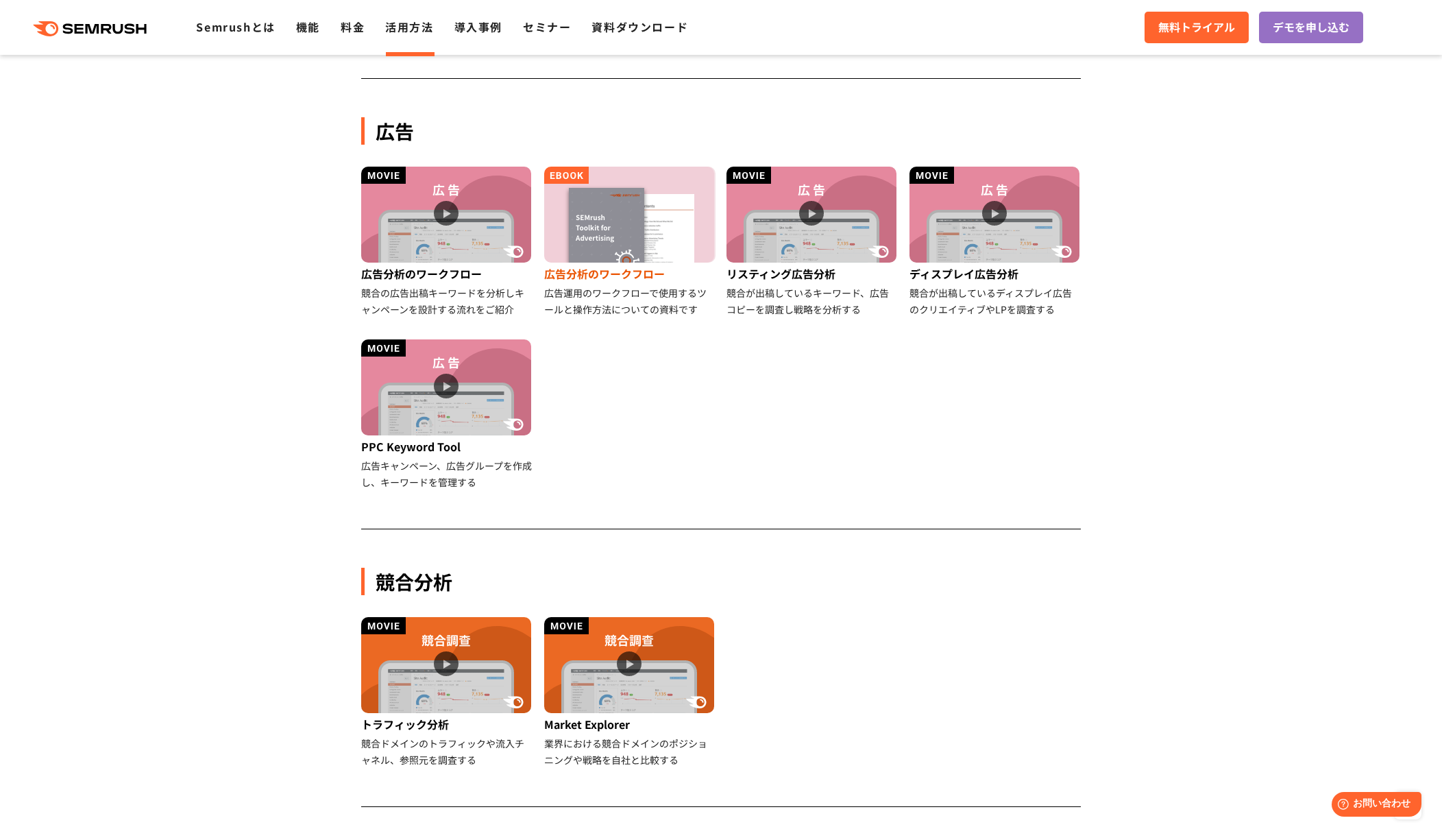
scroll to position [713, 0]
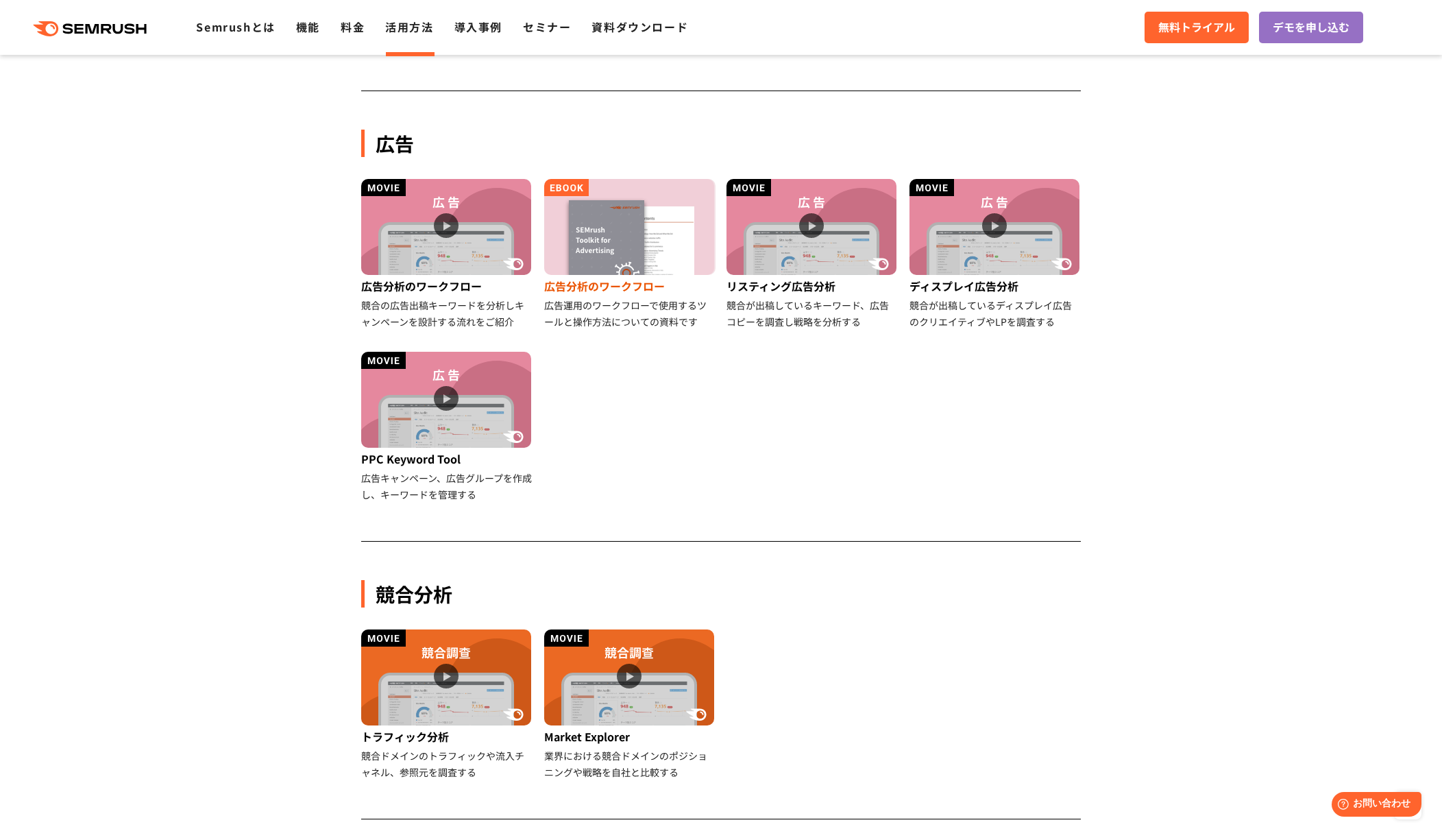
click at [606, 211] on img at bounding box center [629, 227] width 170 height 96
click at [433, 270] on img at bounding box center [446, 227] width 170 height 96
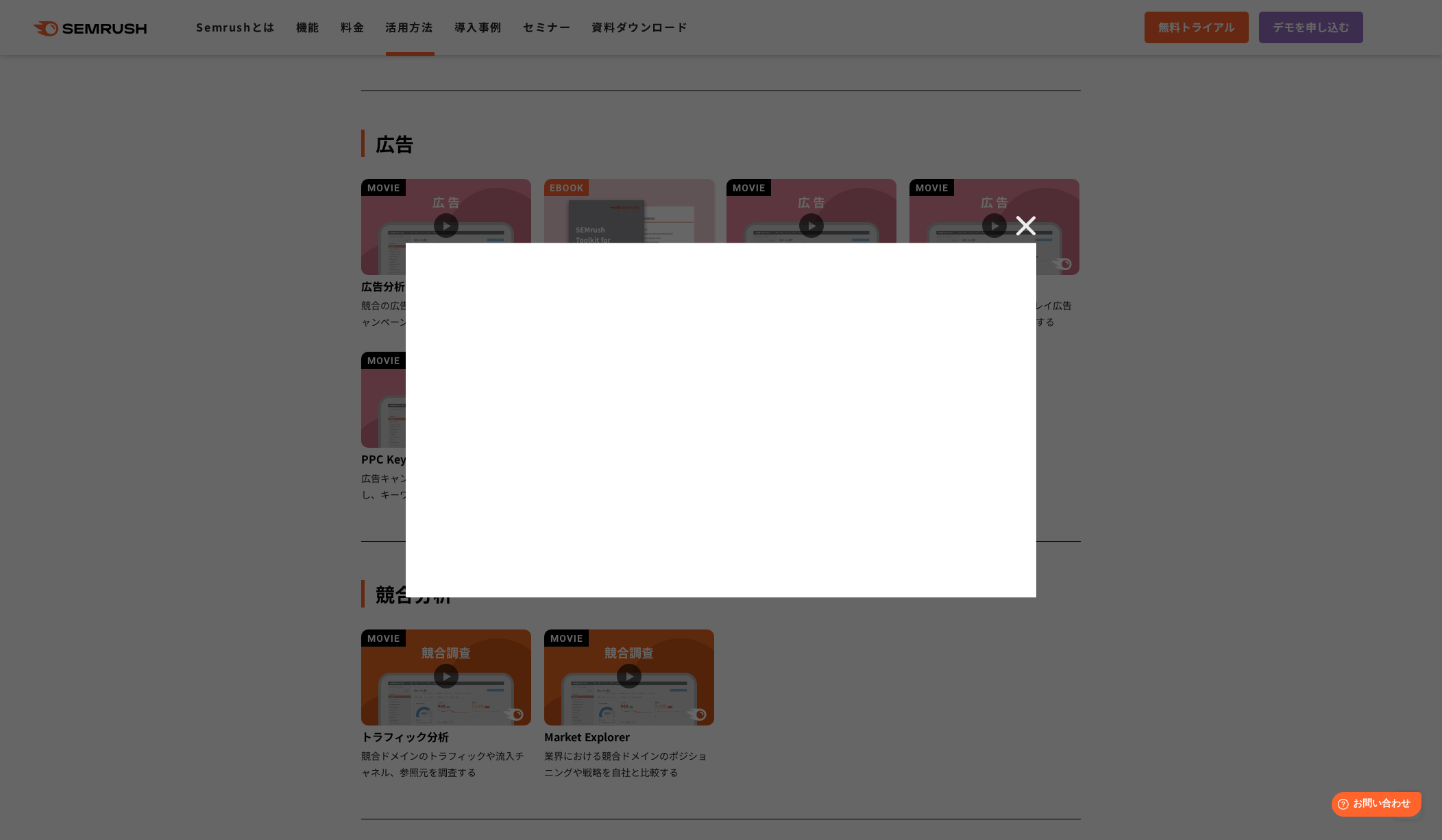
click at [463, 124] on div at bounding box center [721, 420] width 1442 height 840
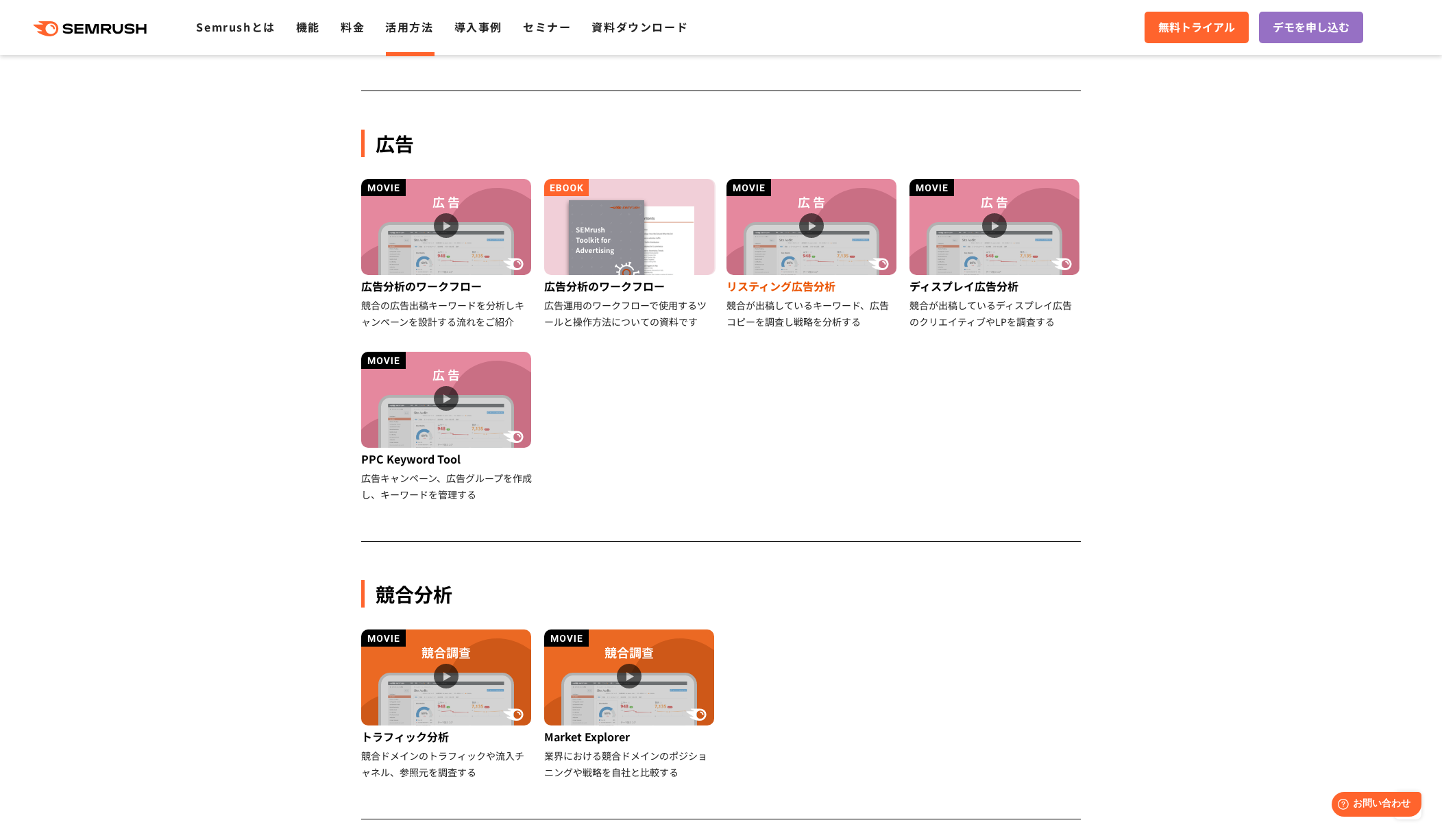
click at [839, 238] on img at bounding box center [811, 227] width 170 height 96
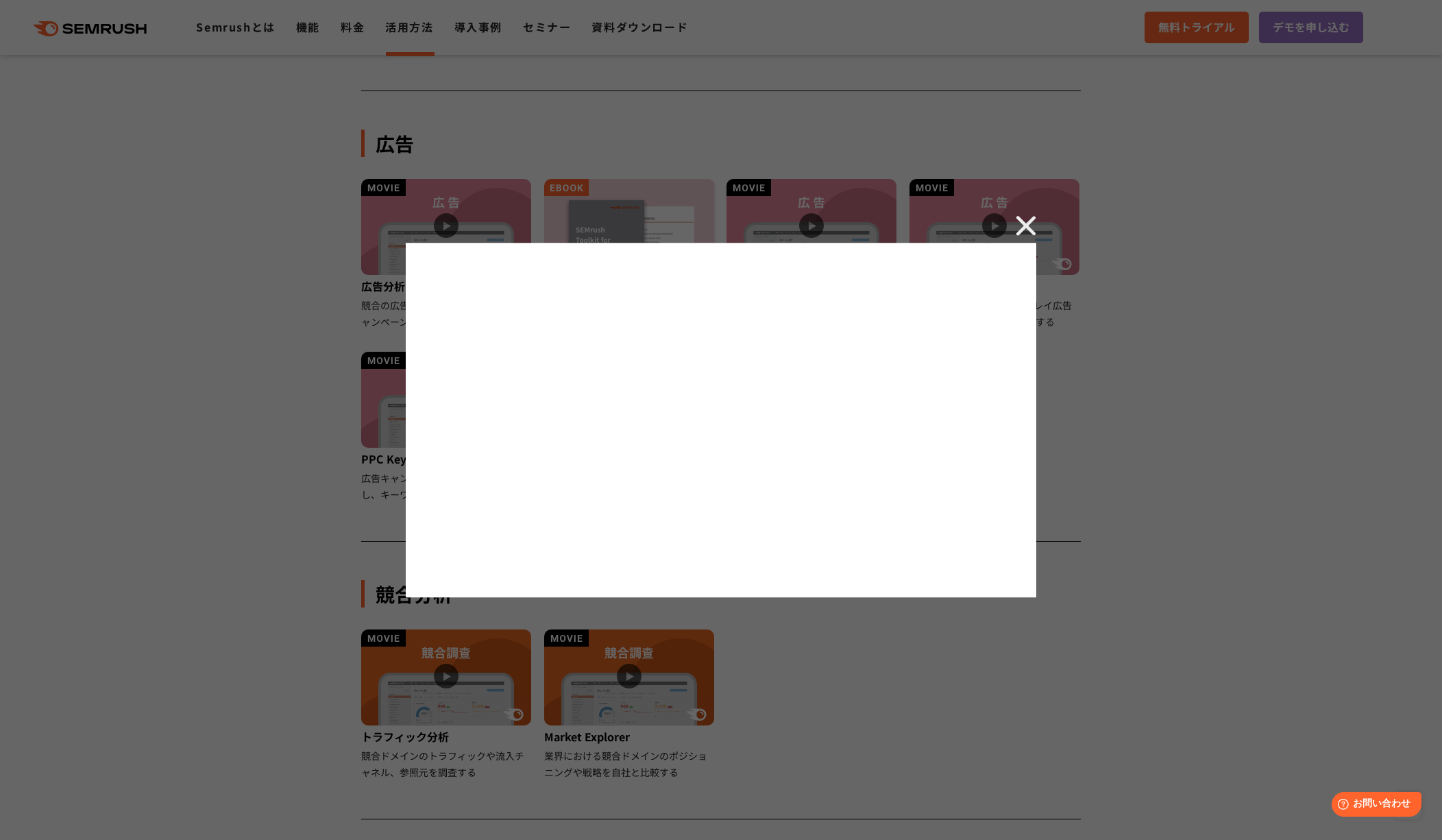
click at [253, 158] on div at bounding box center [721, 420] width 1442 height 840
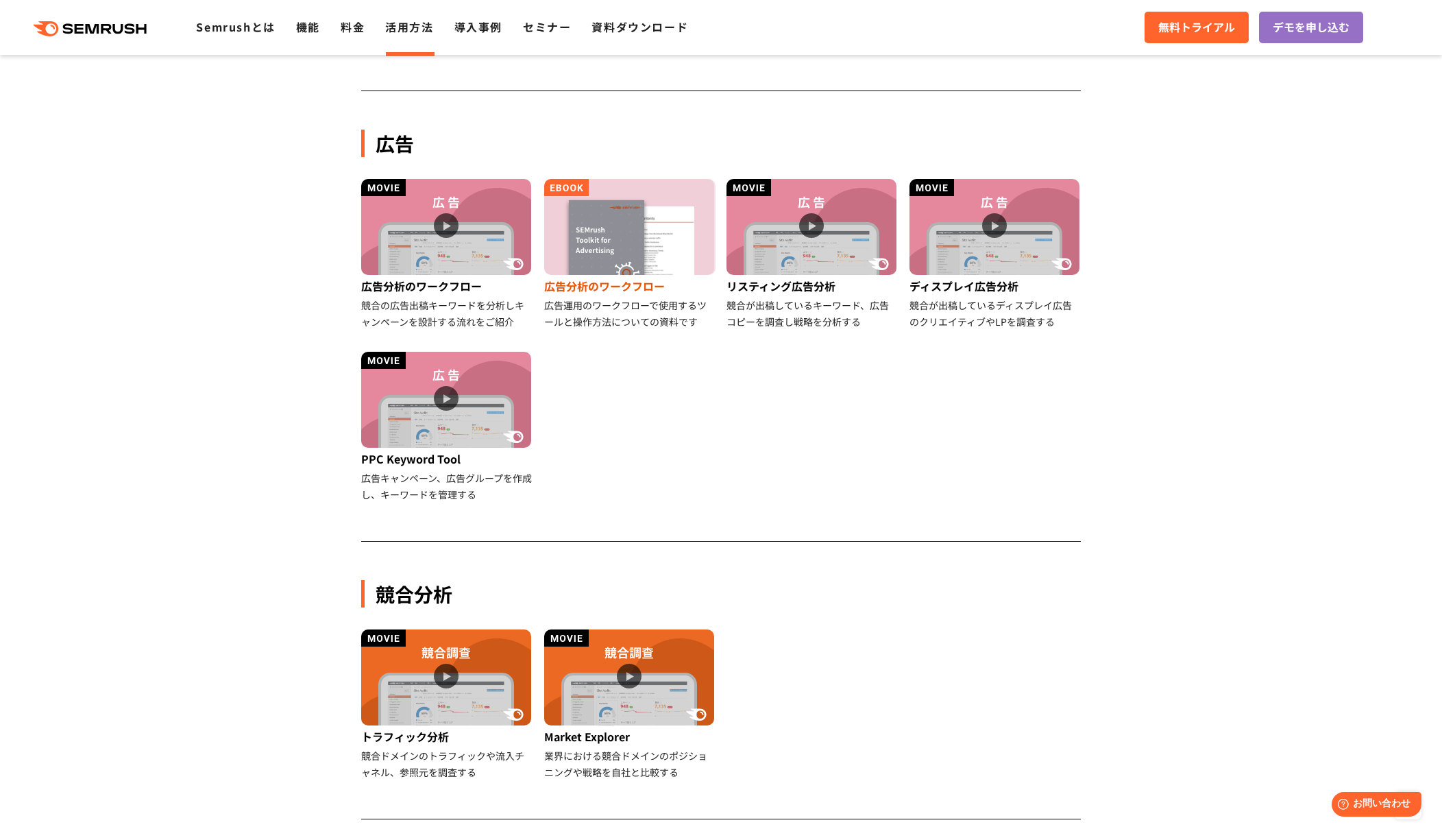
click at [627, 210] on img at bounding box center [629, 227] width 170 height 96
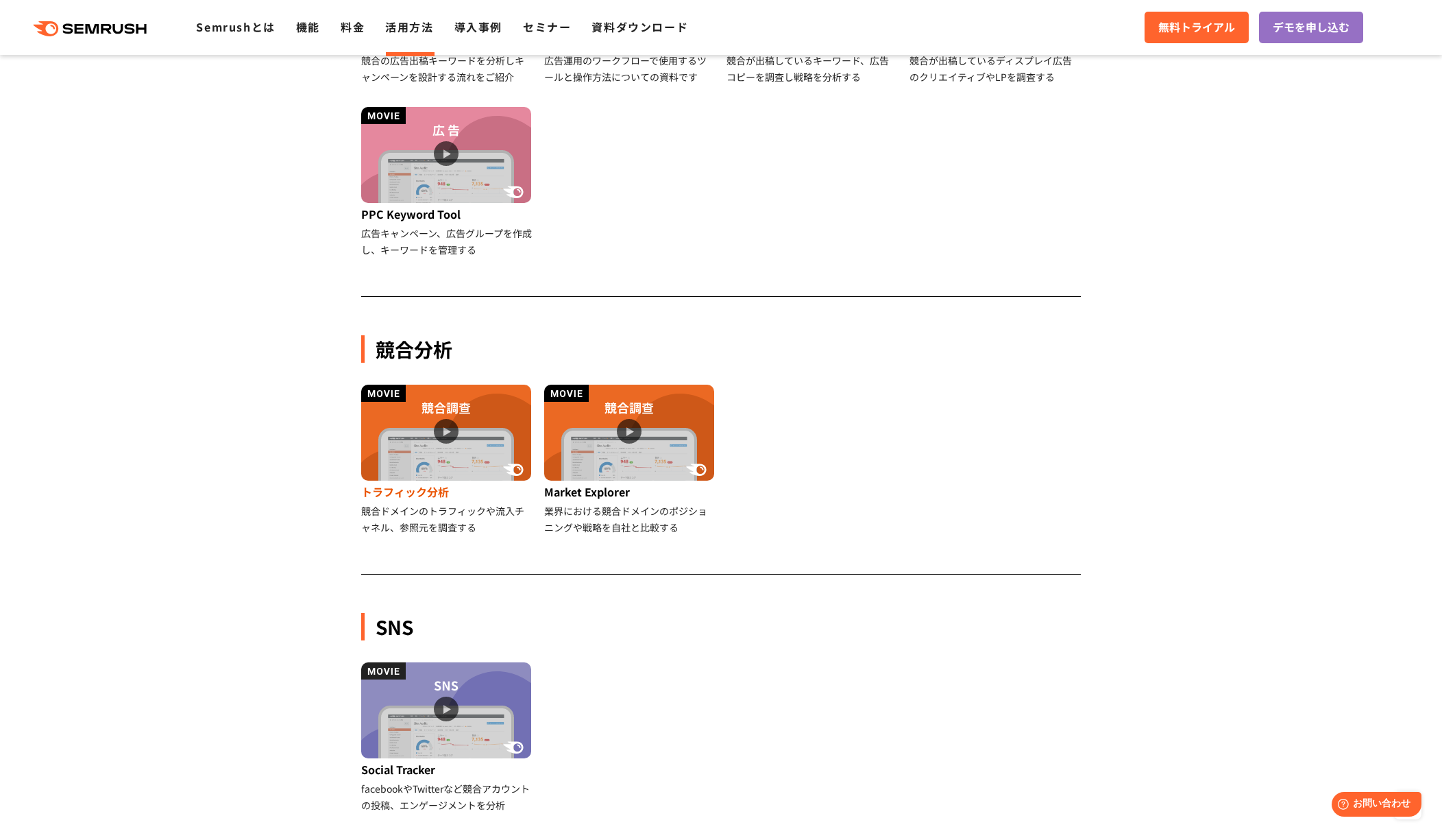
scroll to position [978, 0]
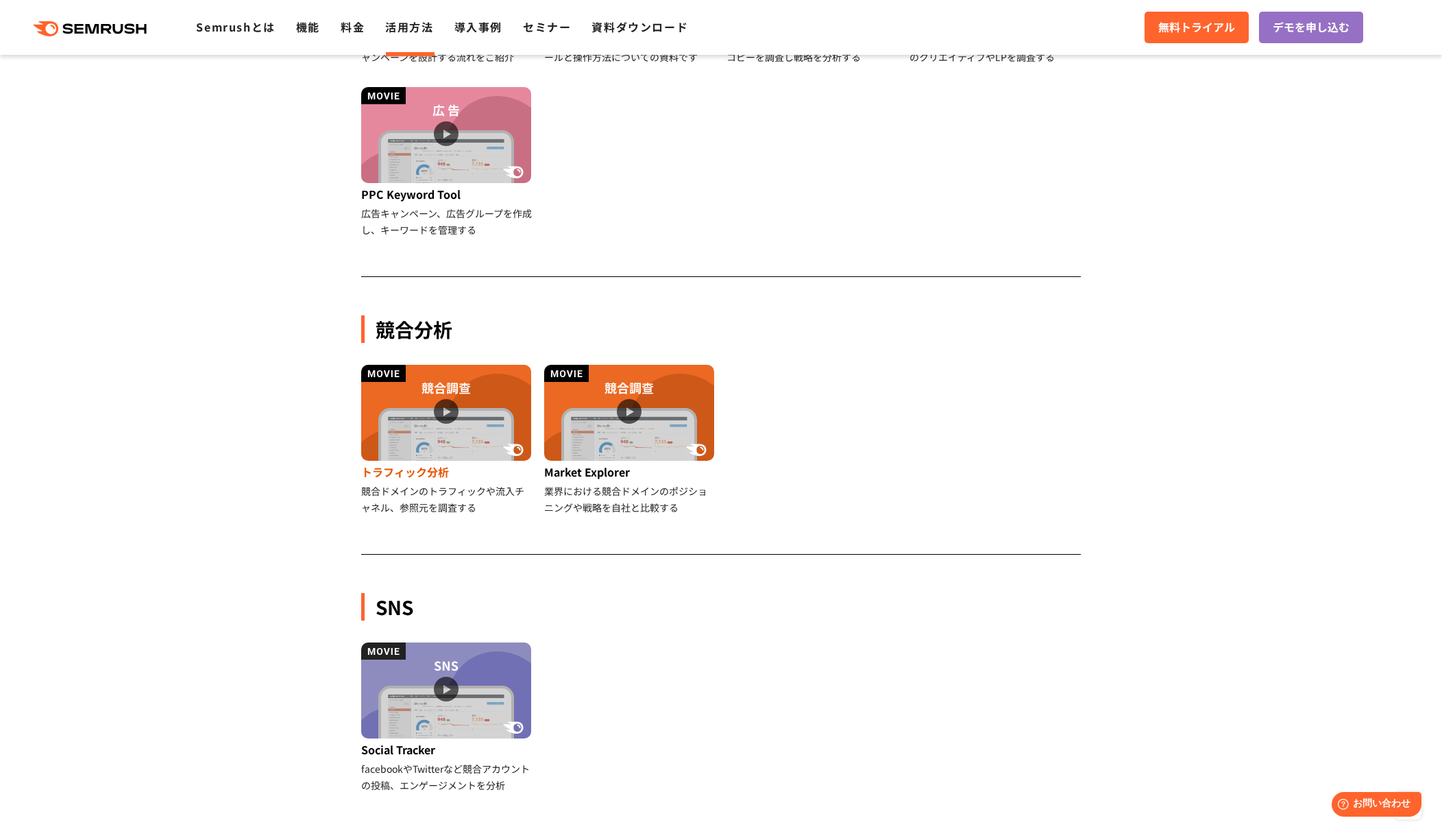
click at [444, 413] on img at bounding box center [446, 413] width 170 height 96
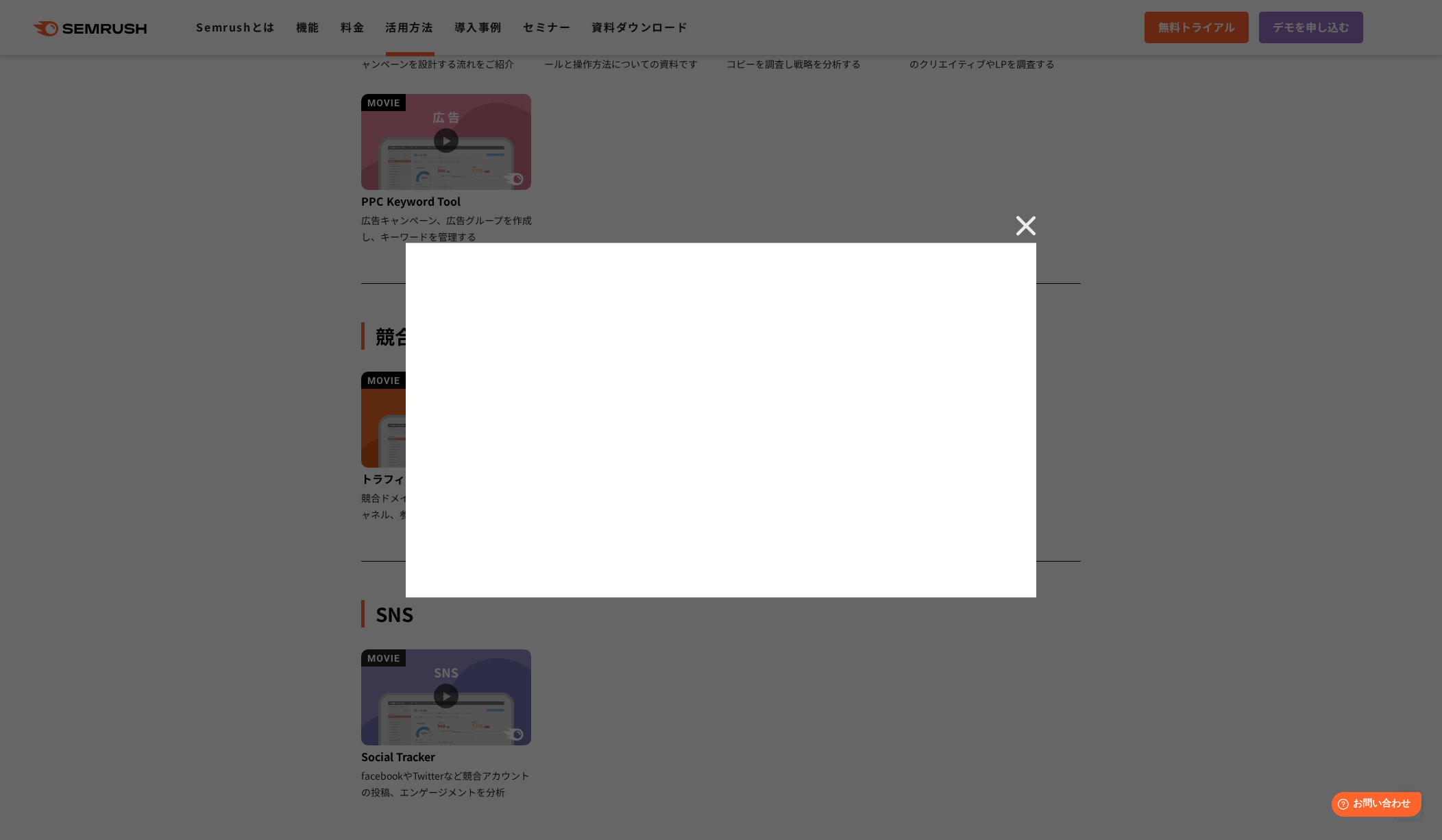
scroll to position [971, 0]
click at [267, 173] on div at bounding box center [721, 420] width 1442 height 840
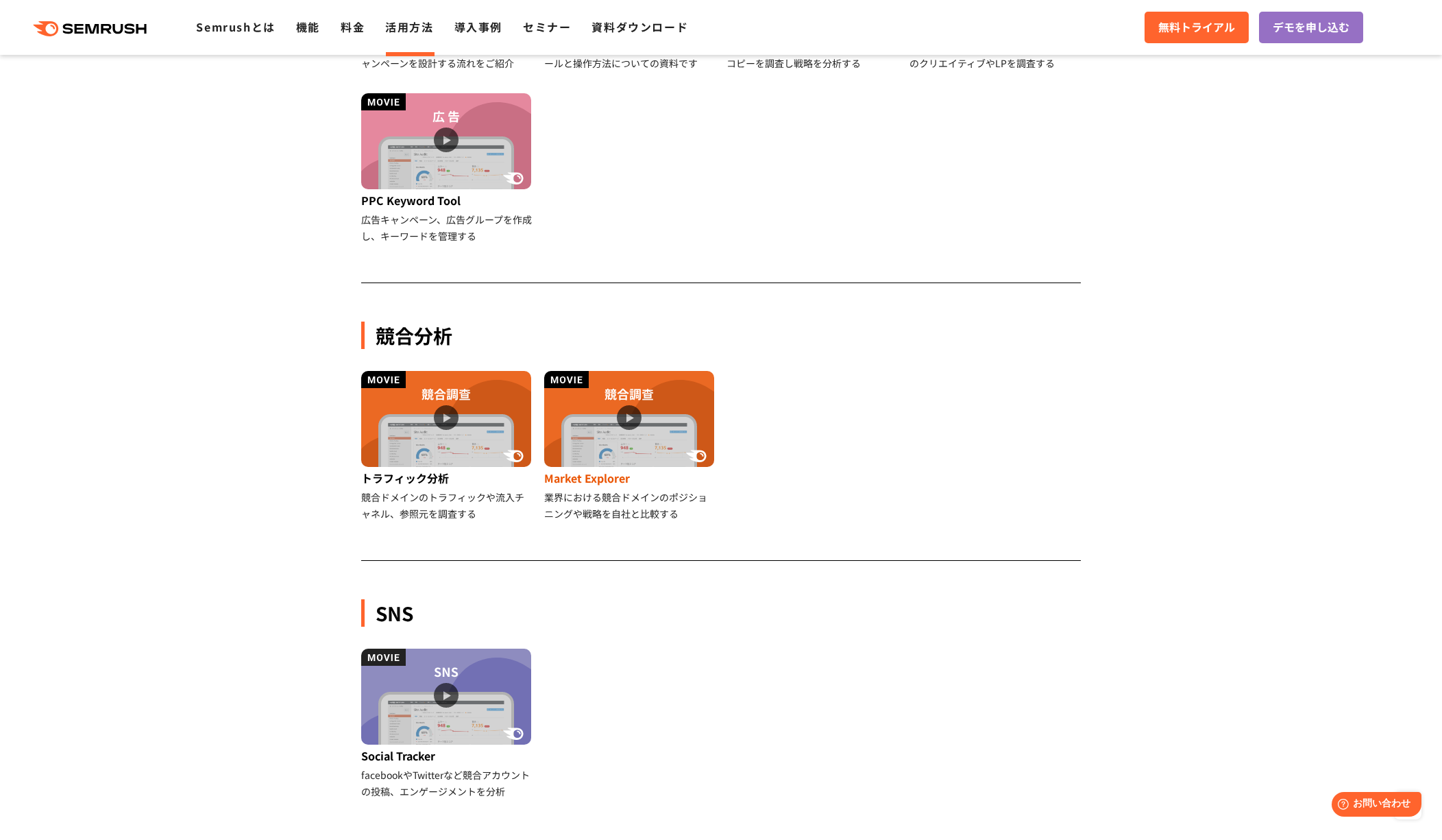
click at [634, 409] on img at bounding box center [629, 418] width 170 height 96
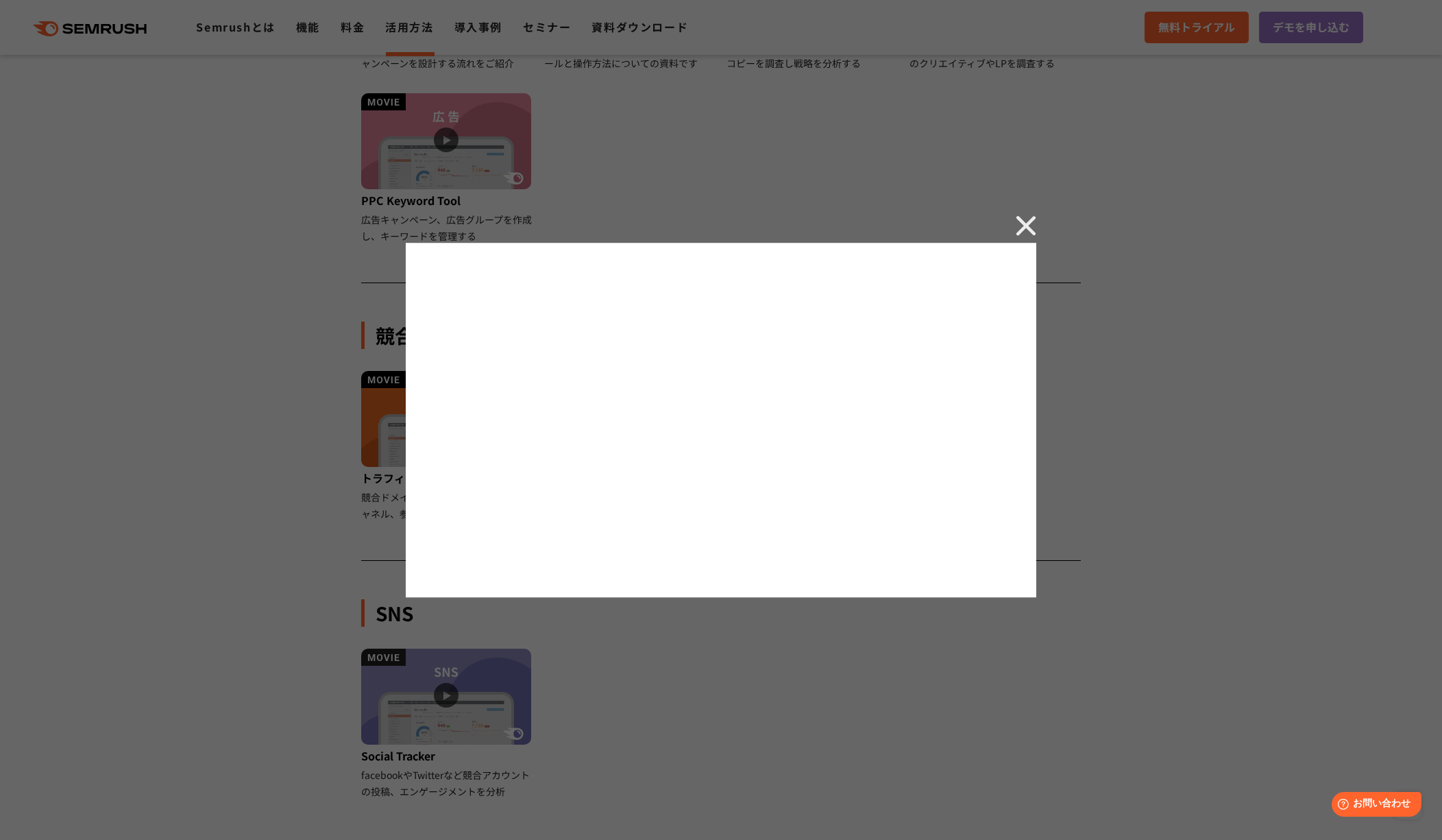
click at [229, 241] on div at bounding box center [721, 420] width 1442 height 840
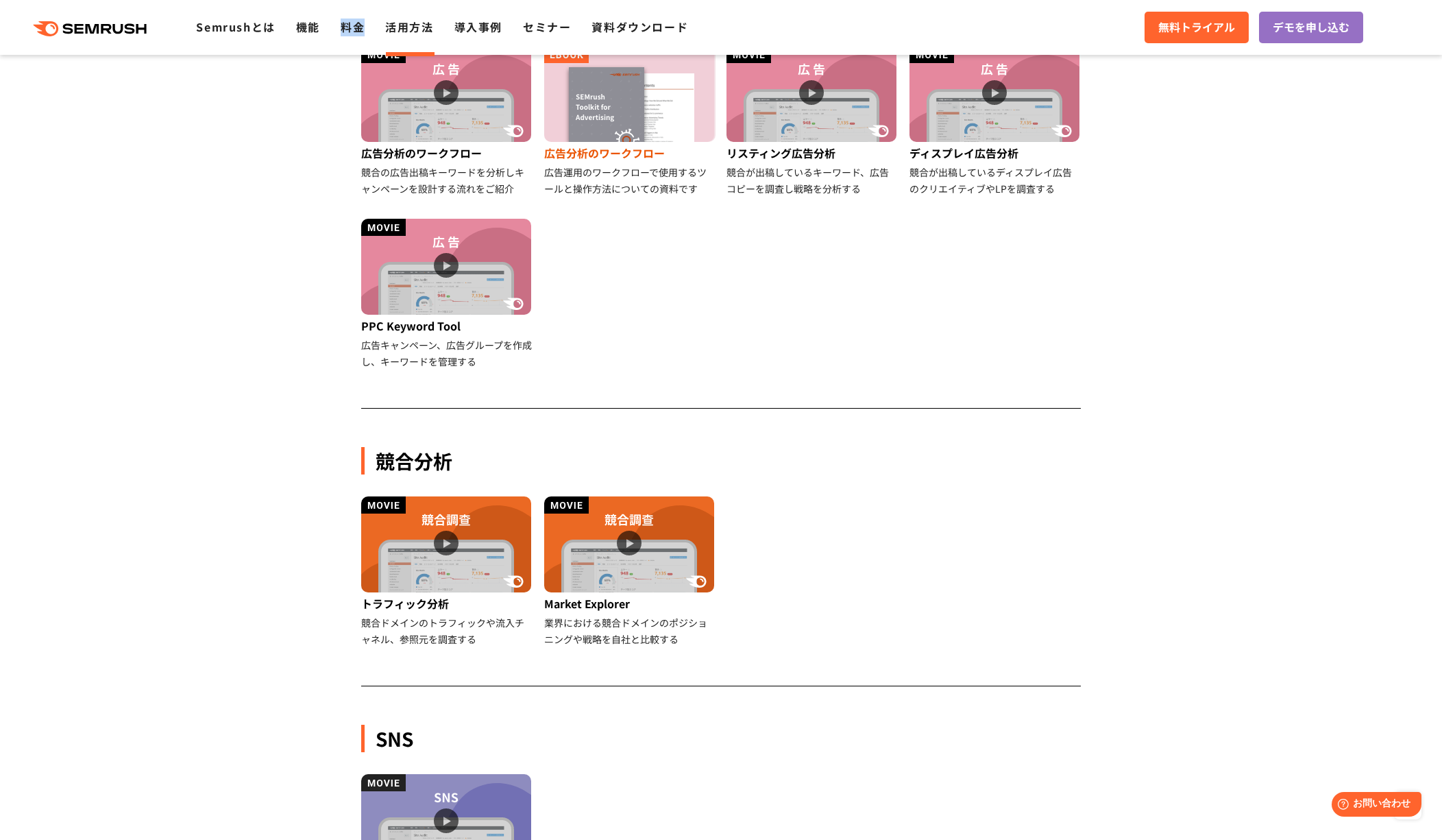
scroll to position [846, 0]
click at [415, 506] on img at bounding box center [446, 543] width 170 height 96
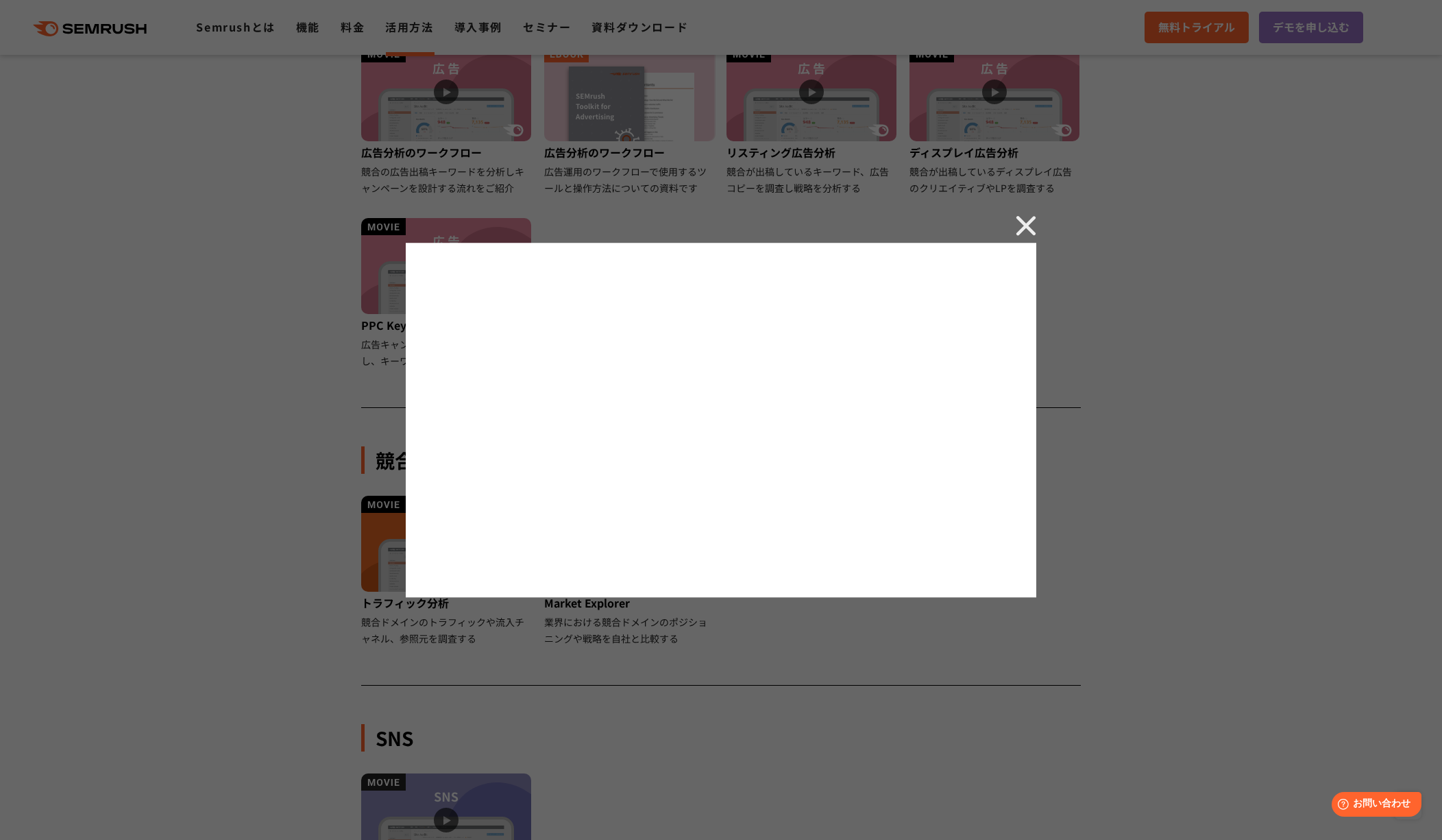
click at [277, 516] on div at bounding box center [721, 420] width 1442 height 840
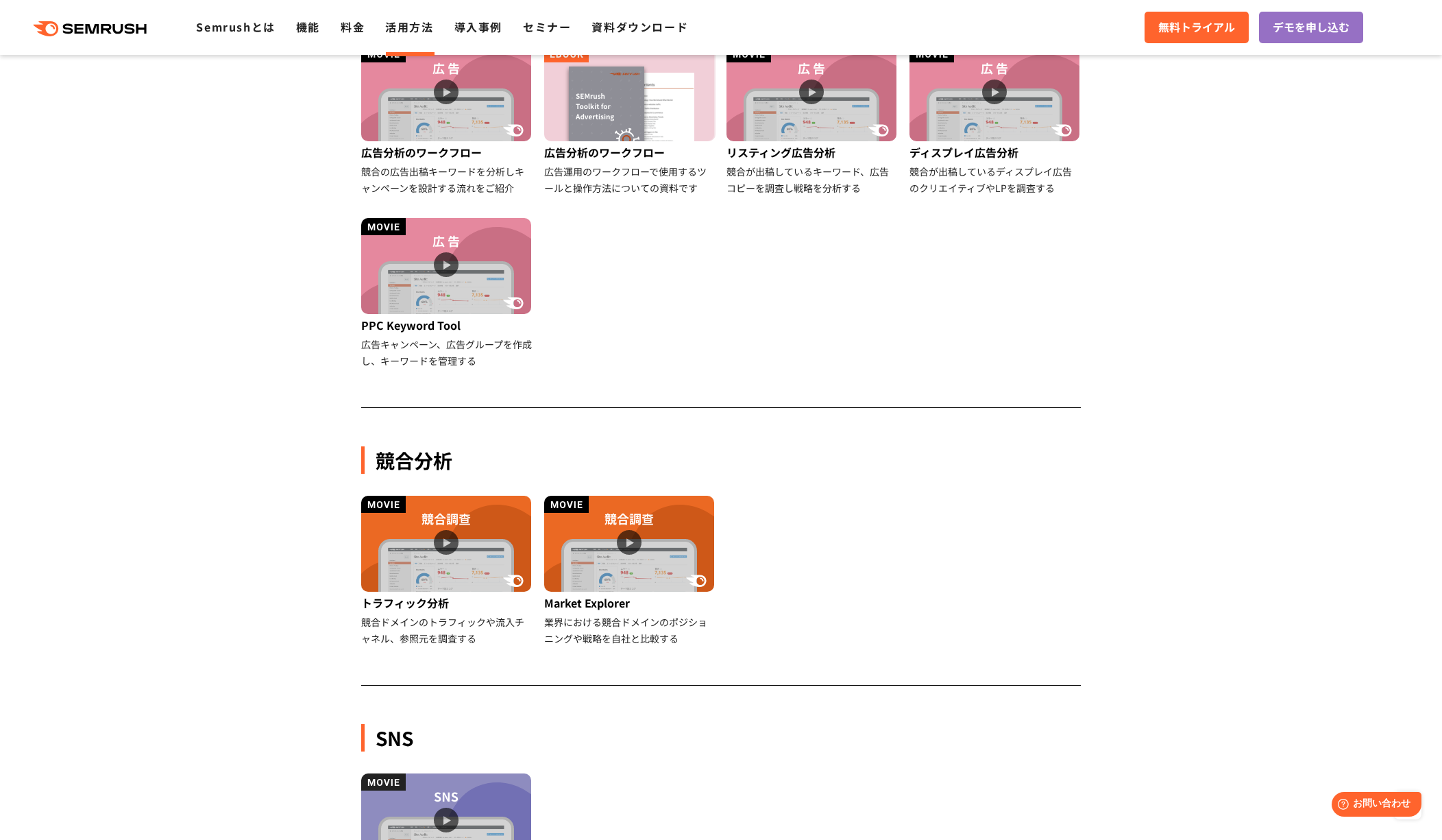
click at [612, 559] on img at bounding box center [629, 543] width 170 height 96
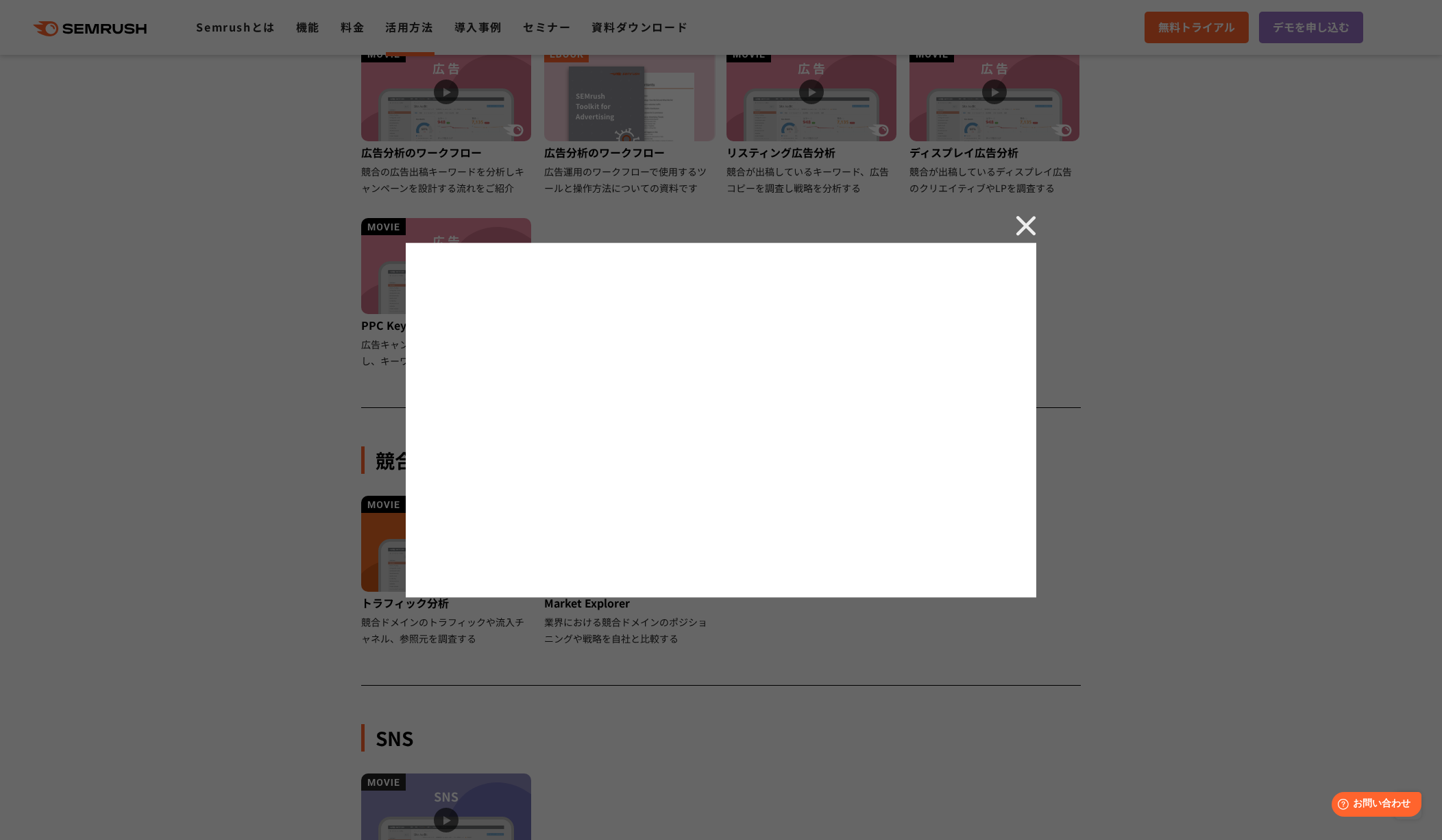
click at [224, 239] on div at bounding box center [721, 420] width 1442 height 840
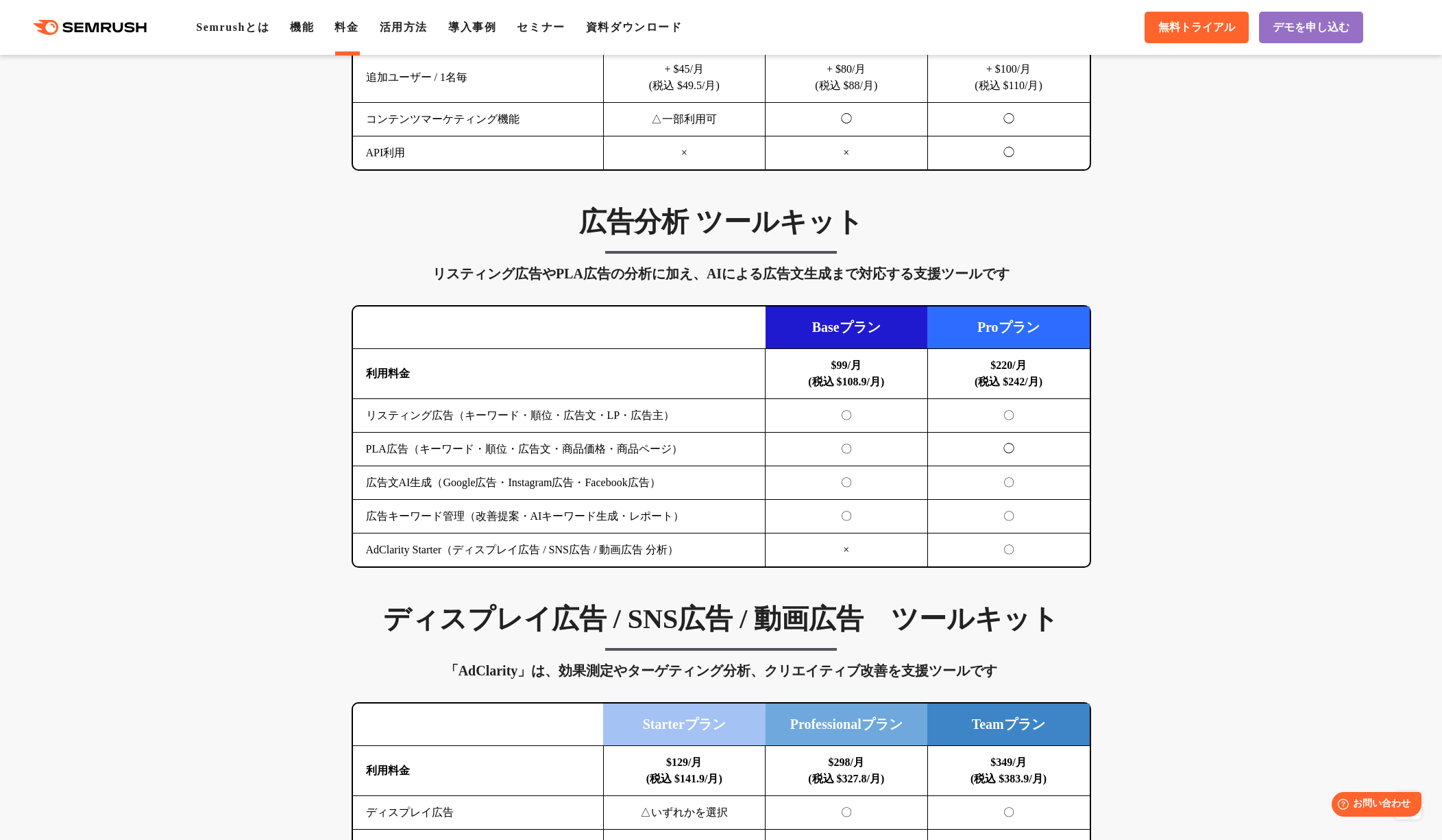
scroll to position [2830, 0]
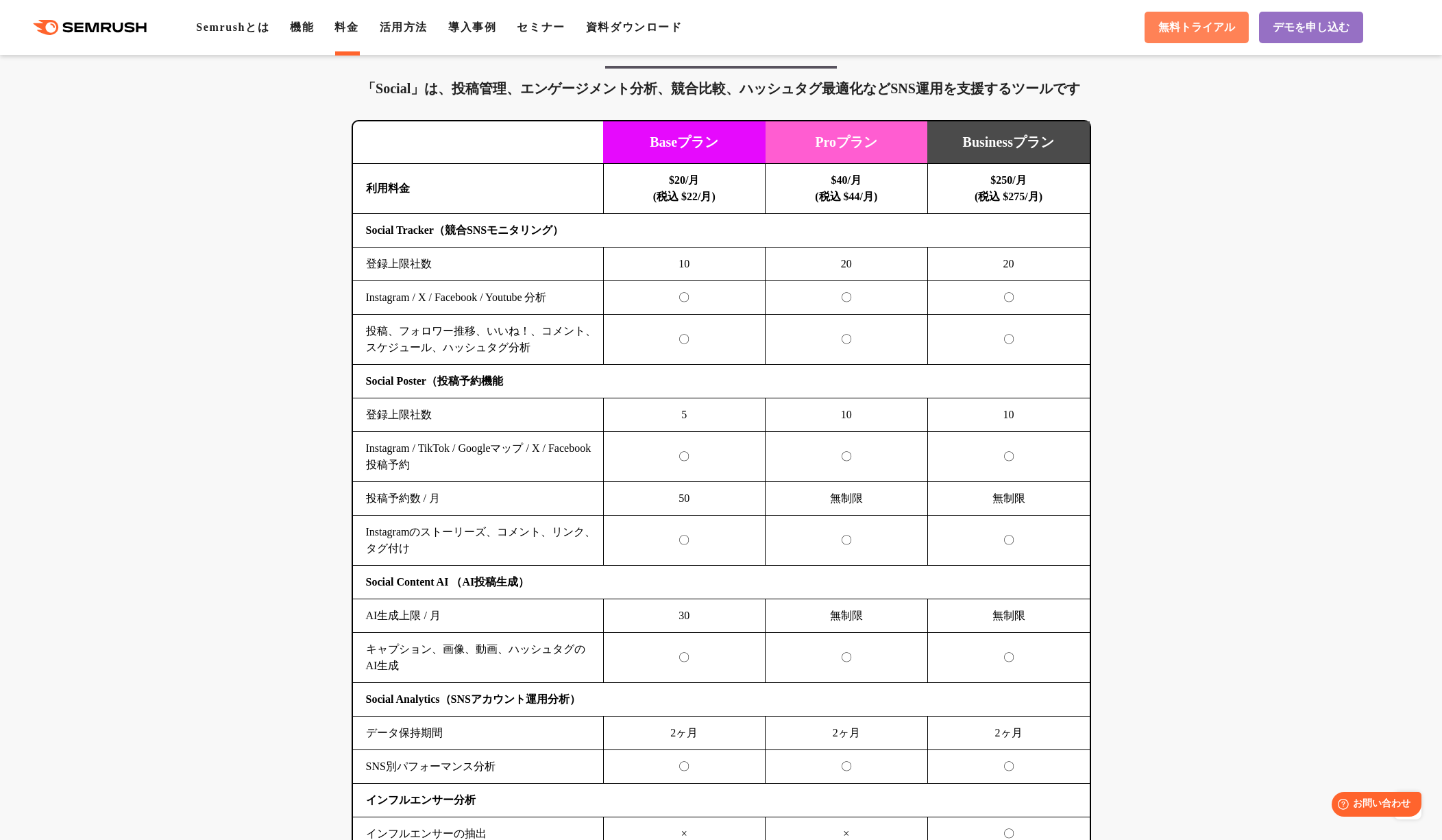
click at [1191, 43] on link "無料トライアル" at bounding box center [1196, 27] width 104 height 31
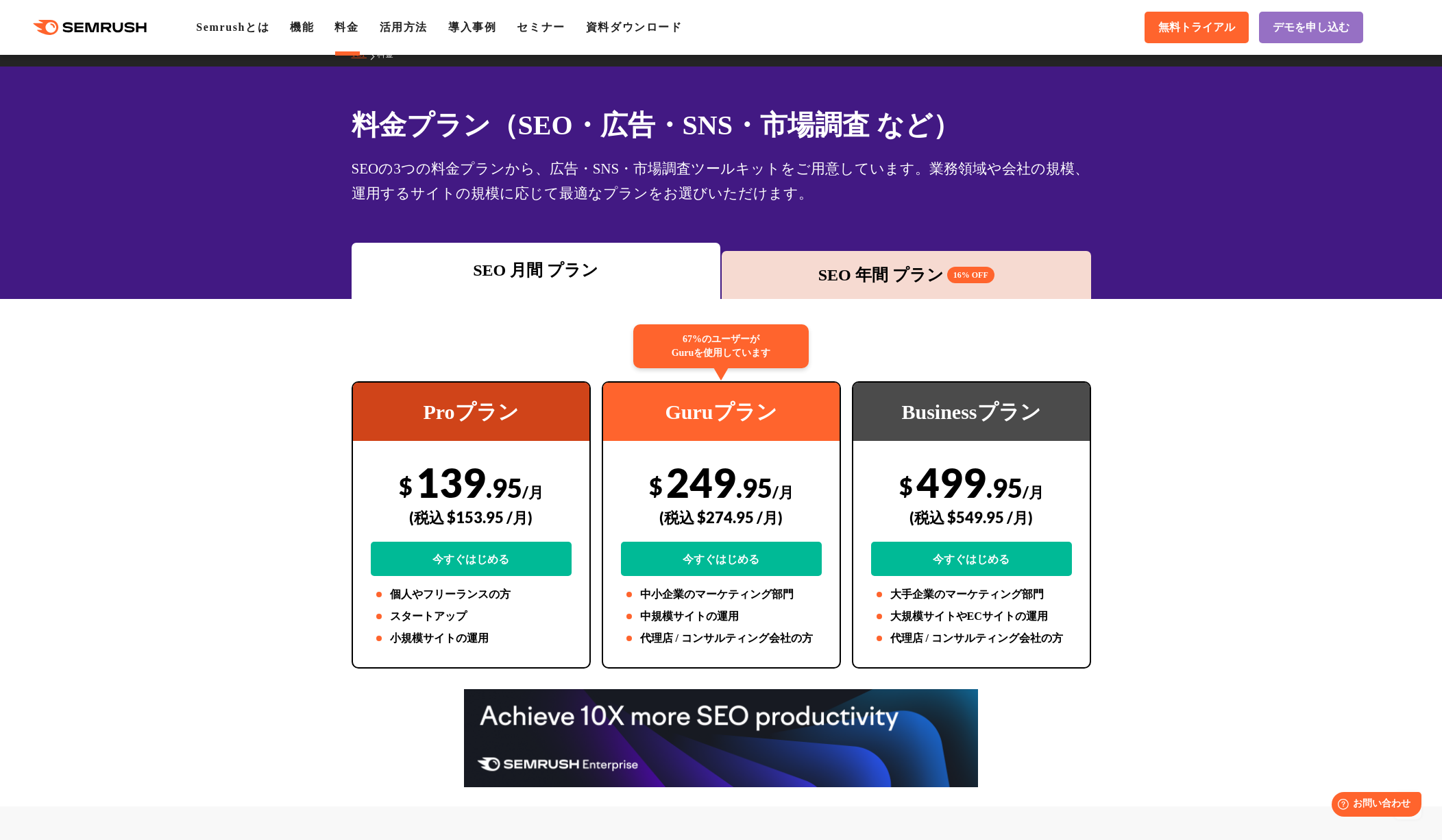
scroll to position [0, 0]
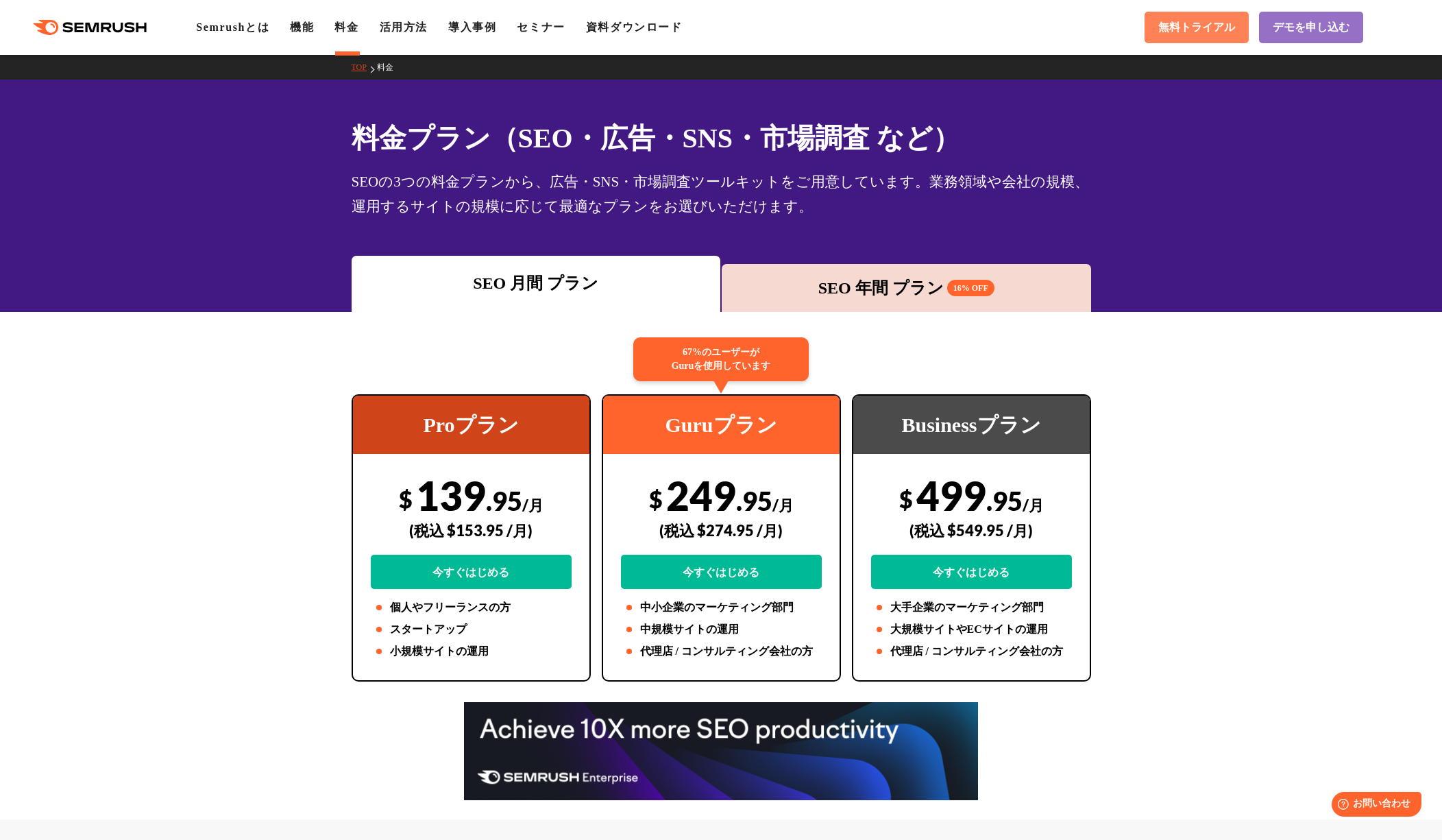
click at [1199, 22] on span "無料トライアル" at bounding box center [1197, 28] width 77 height 14
